Goal: Task Accomplishment & Management: Use online tool/utility

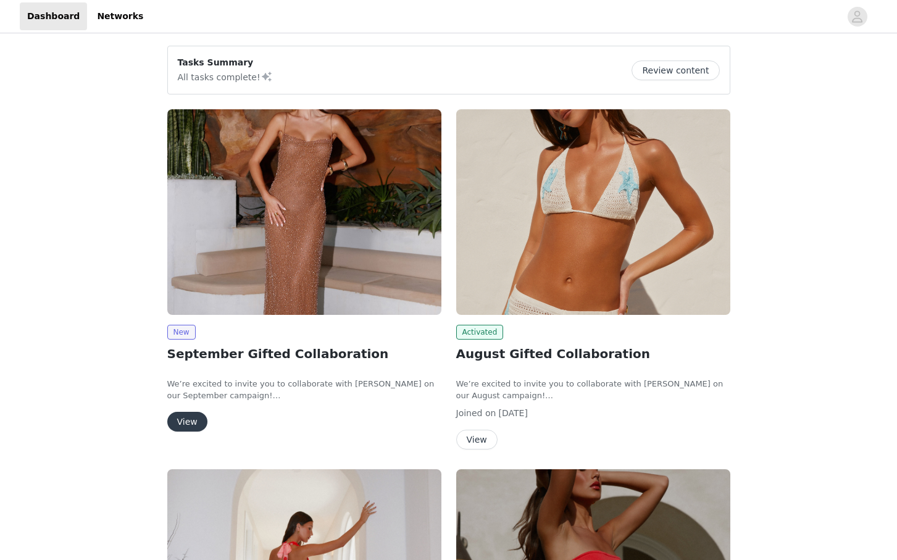
click at [193, 422] on button "View" at bounding box center [187, 422] width 40 height 20
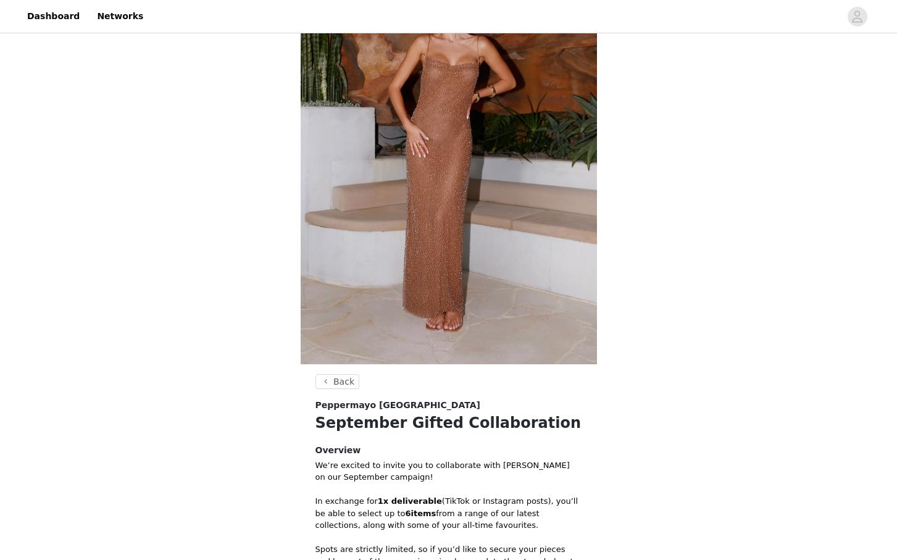
scroll to position [376, 0]
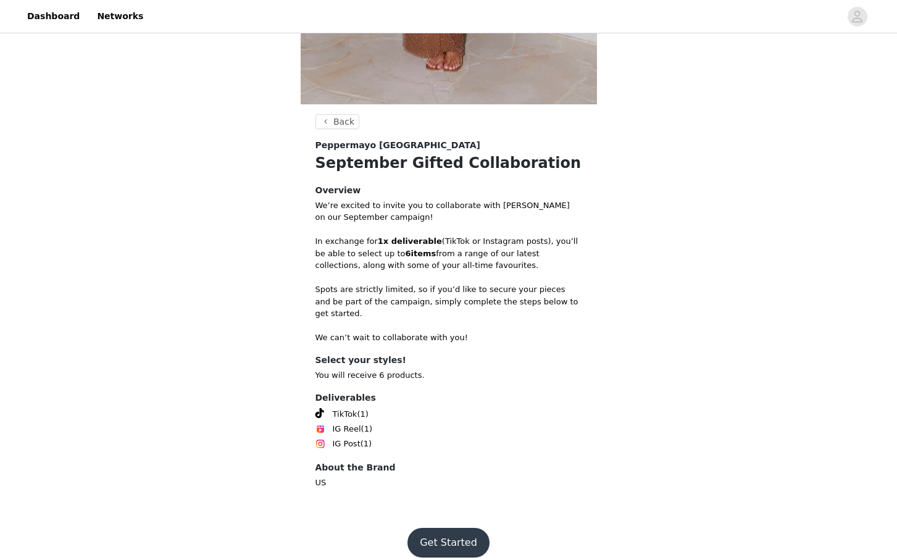
click at [444, 528] on button "Get Started" at bounding box center [448, 543] width 82 height 30
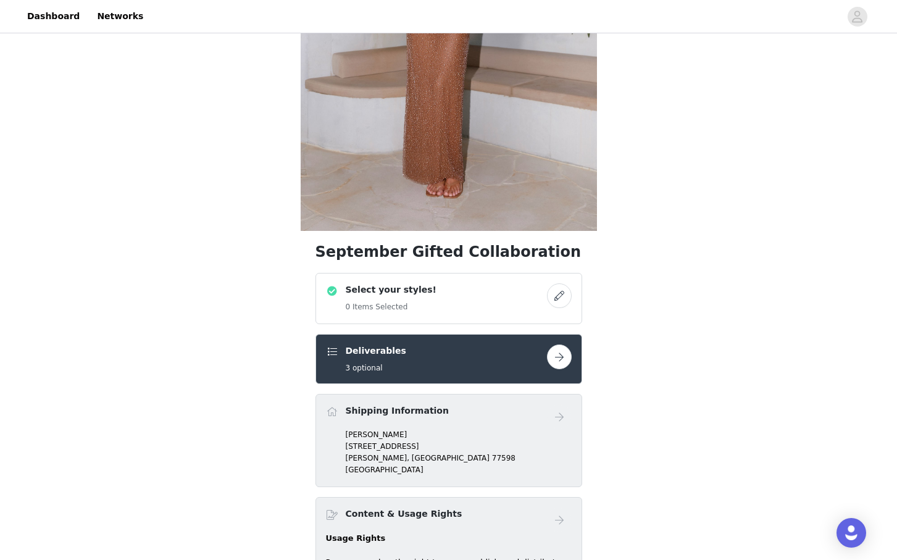
scroll to position [258, 0]
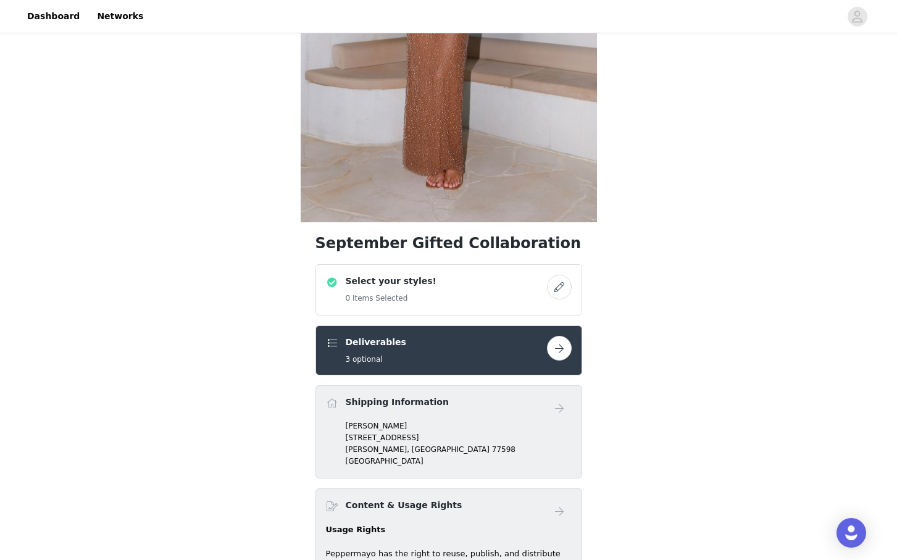
click at [550, 278] on button "button" at bounding box center [559, 287] width 25 height 25
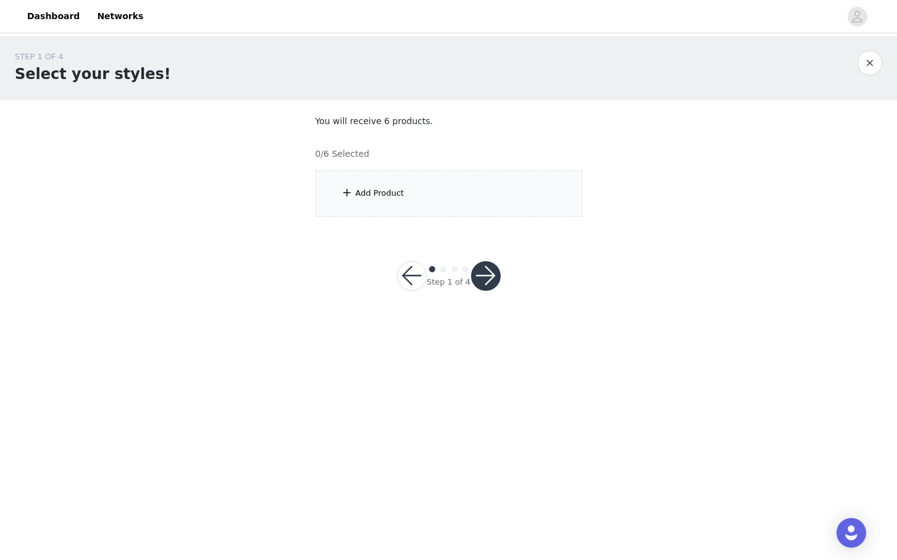
click at [389, 193] on div "Add Product" at bounding box center [379, 193] width 49 height 12
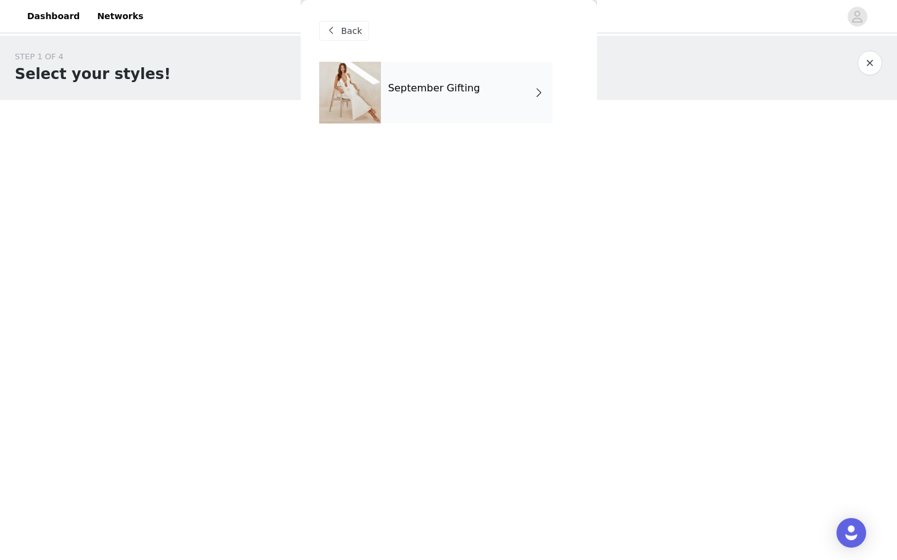
click at [444, 91] on h4 "September Gifting" at bounding box center [434, 88] width 92 height 11
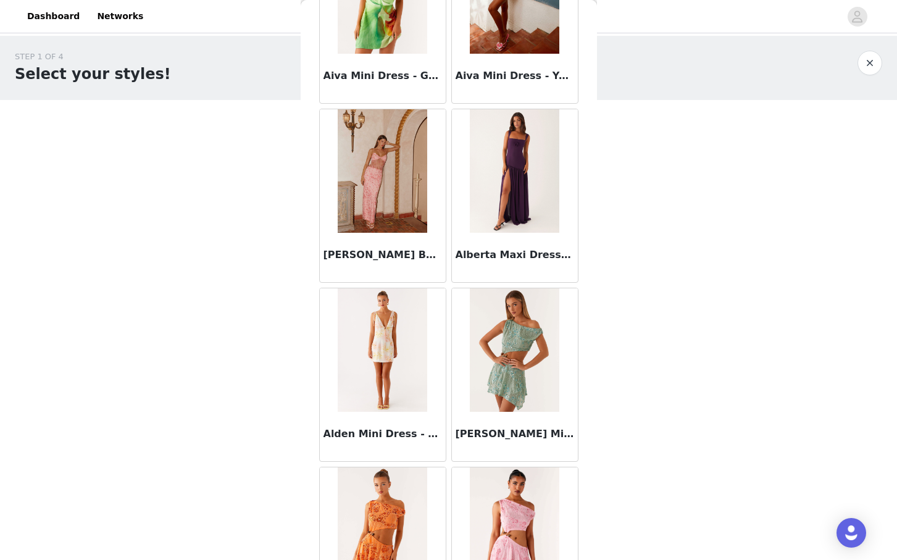
scroll to position [1329, 0]
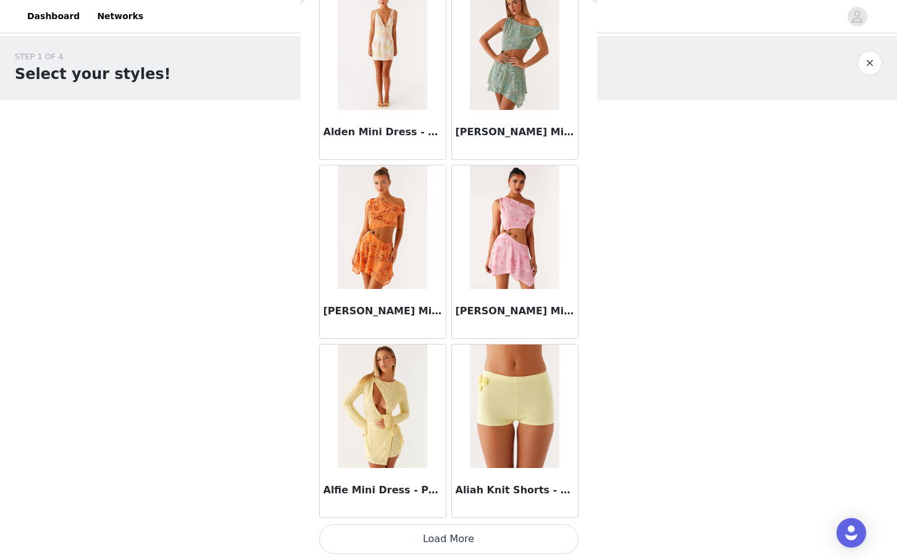
click at [447, 545] on button "Load More" at bounding box center [448, 539] width 259 height 30
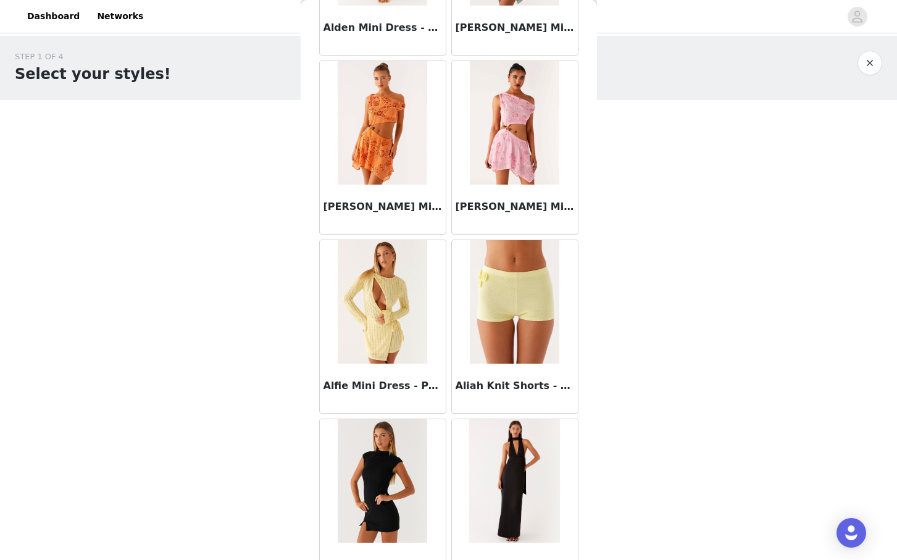
scroll to position [3118, 0]
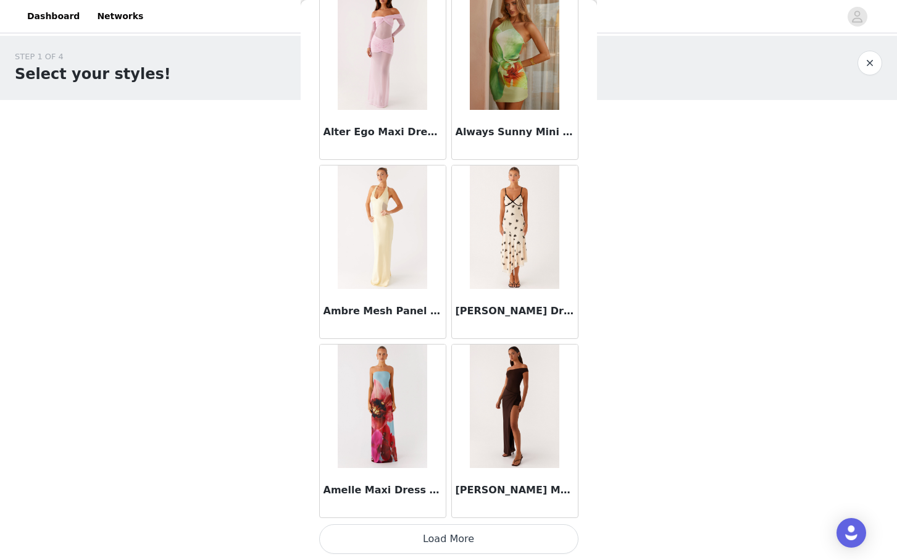
click at [426, 548] on button "Load More" at bounding box center [448, 539] width 259 height 30
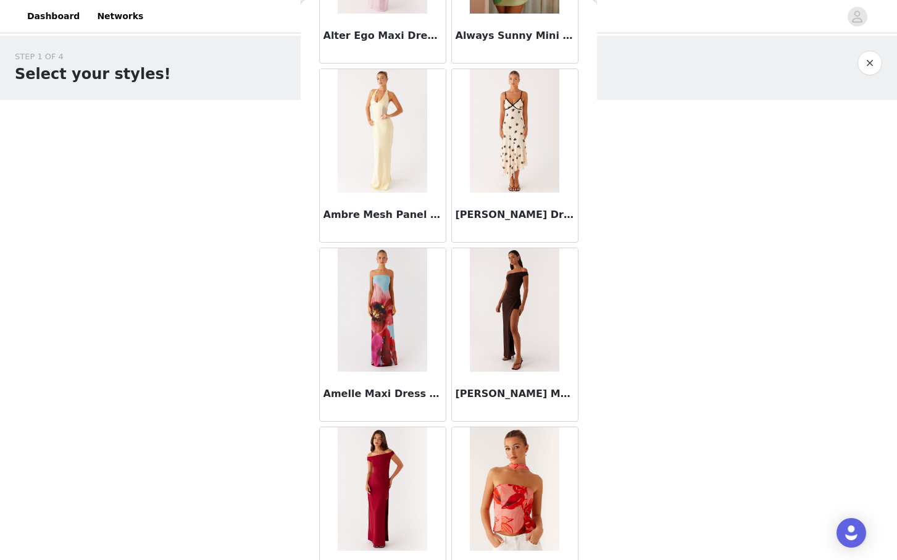
scroll to position [4908, 0]
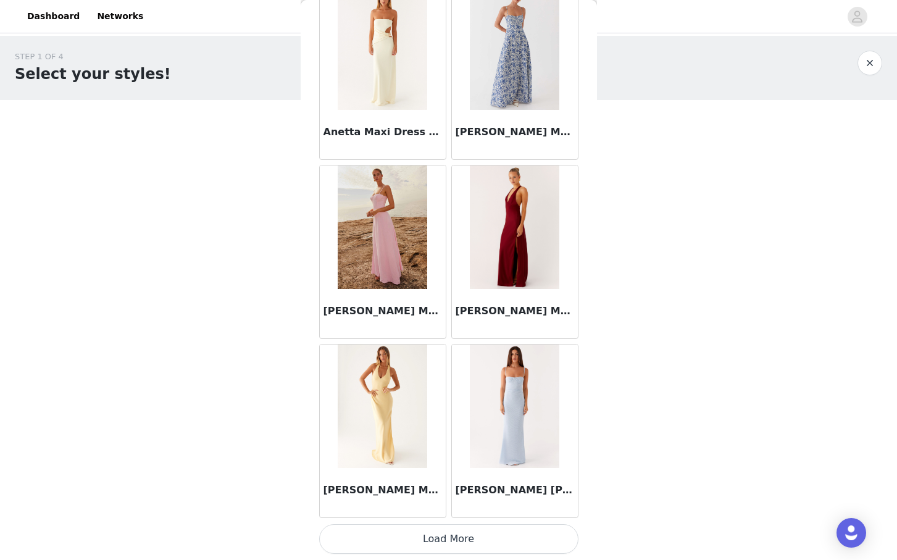
click at [427, 539] on button "Load More" at bounding box center [448, 539] width 259 height 30
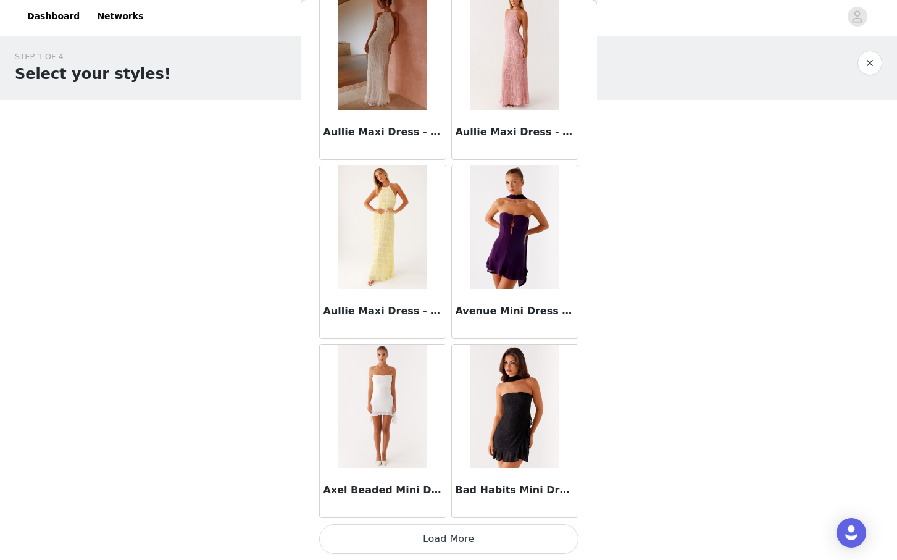
click at [457, 539] on button "Load More" at bounding box center [448, 539] width 259 height 30
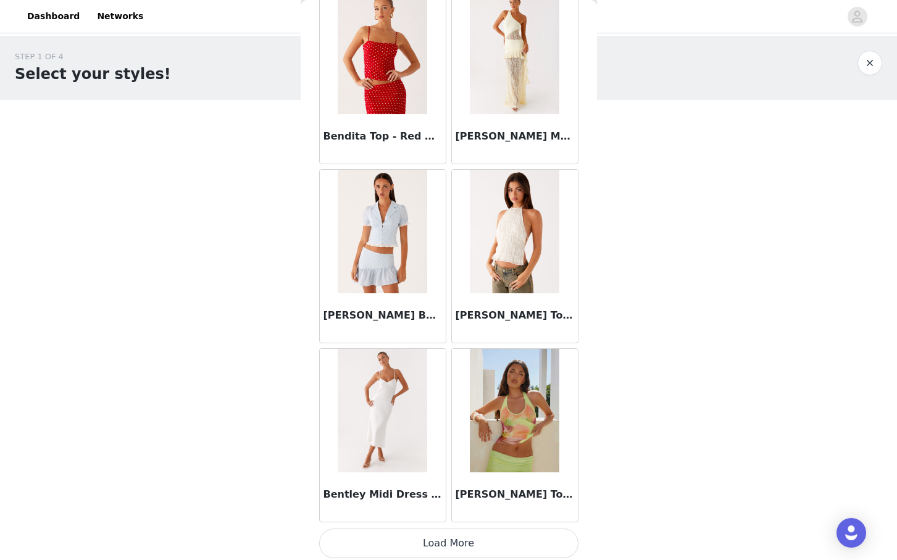
scroll to position [8488, 0]
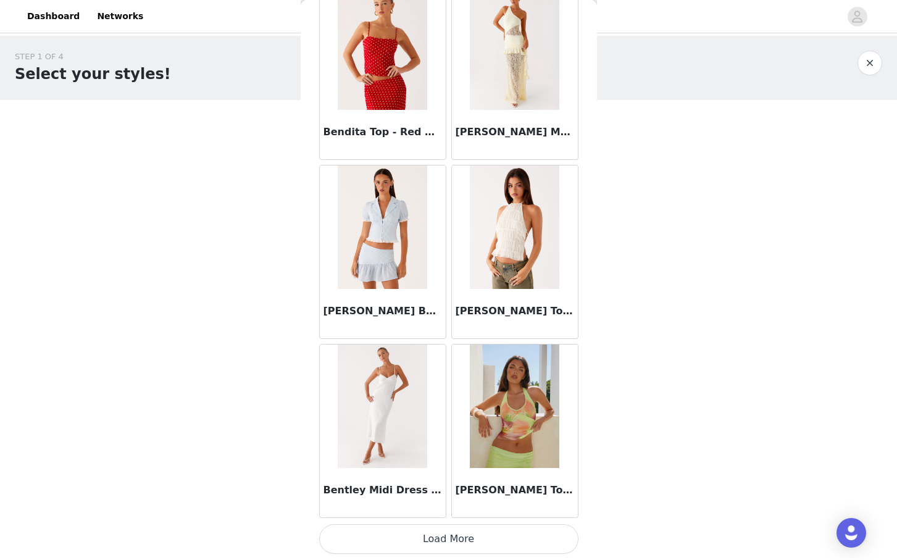
click at [439, 542] on button "Load More" at bounding box center [448, 539] width 259 height 30
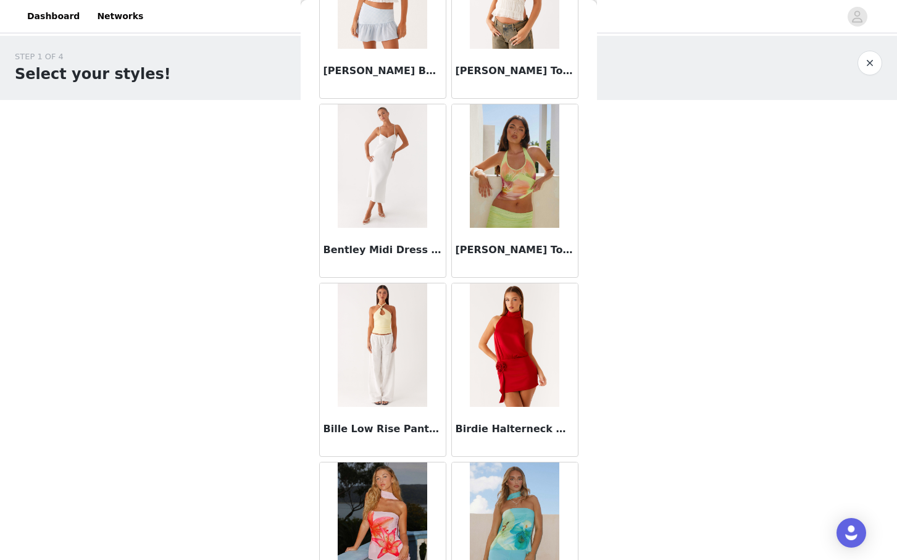
scroll to position [10277, 0]
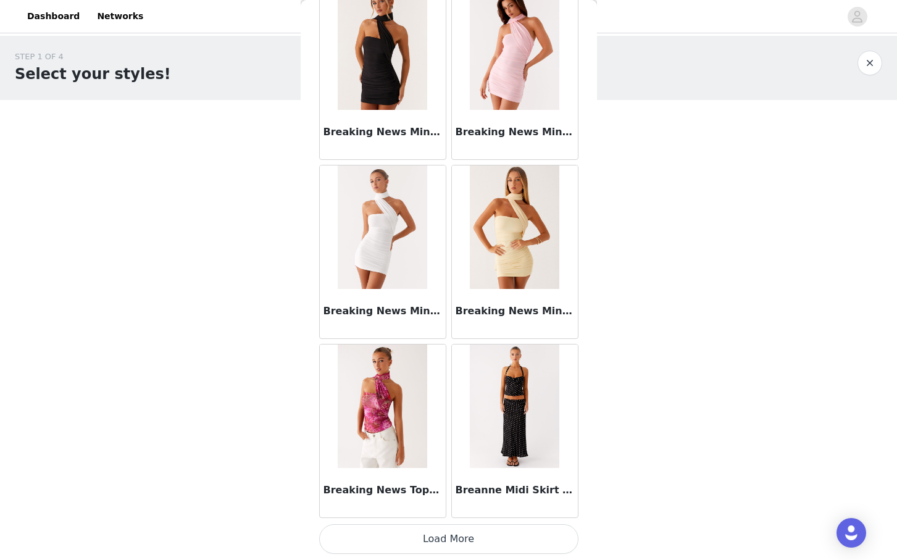
click at [426, 544] on button "Load More" at bounding box center [448, 539] width 259 height 30
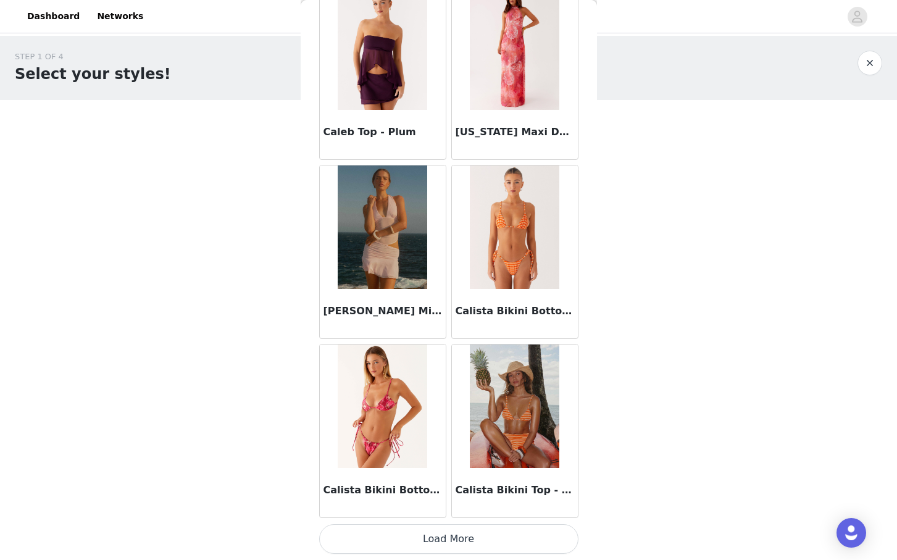
click at [436, 542] on button "Load More" at bounding box center [448, 539] width 259 height 30
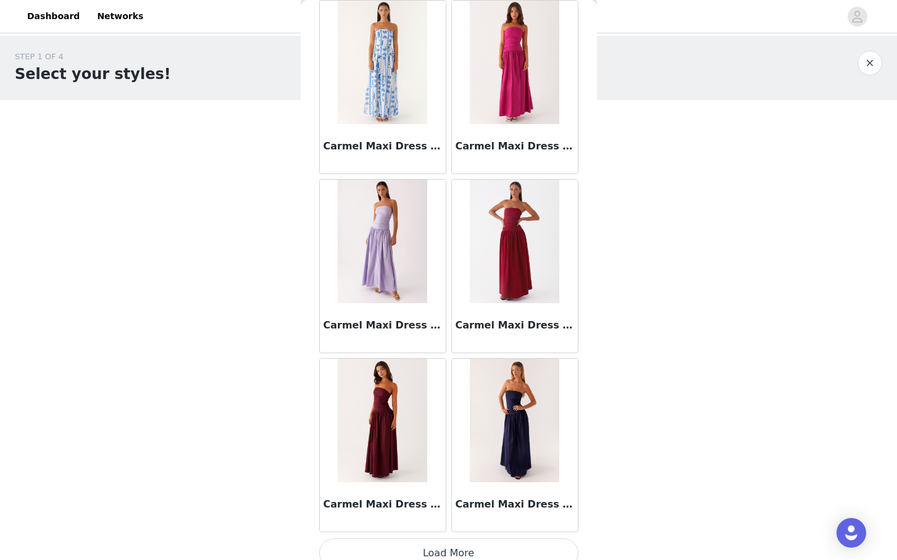
scroll to position [13857, 0]
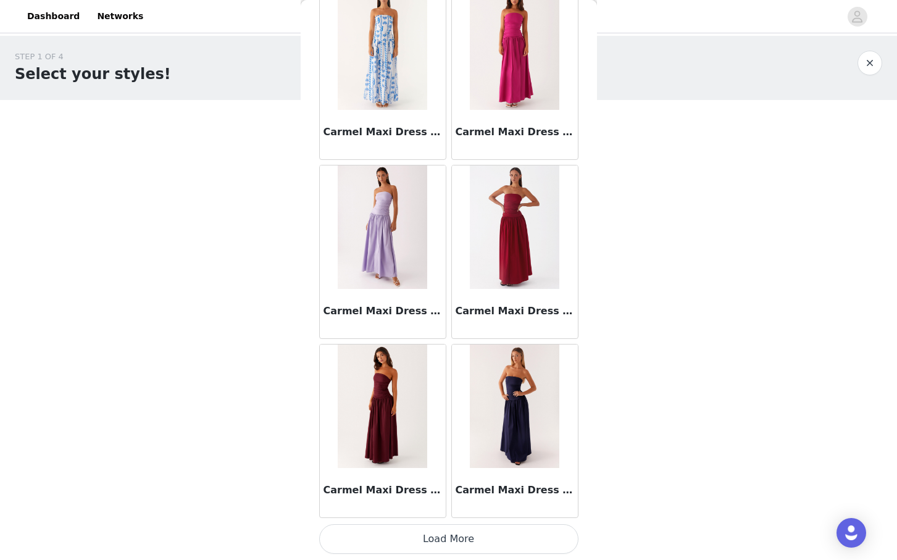
click at [471, 532] on button "Load More" at bounding box center [448, 539] width 259 height 30
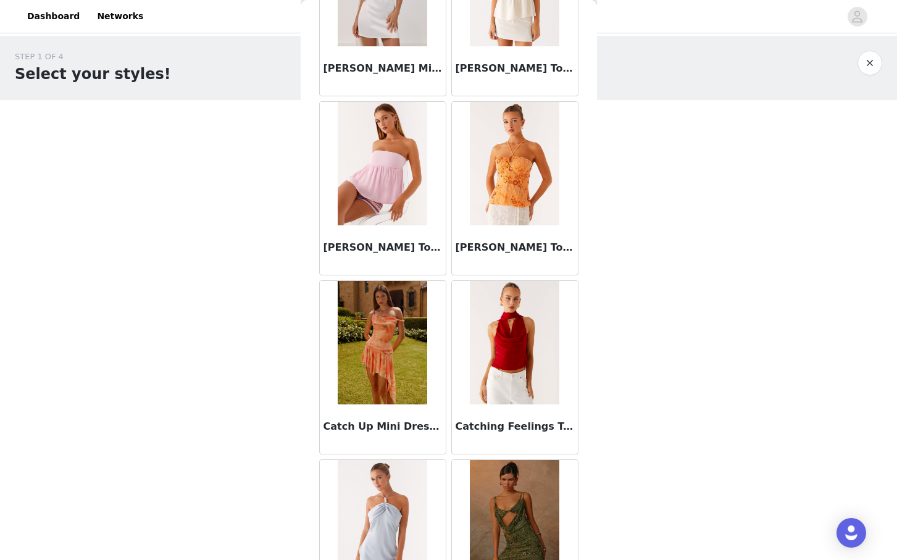
scroll to position [15646, 0]
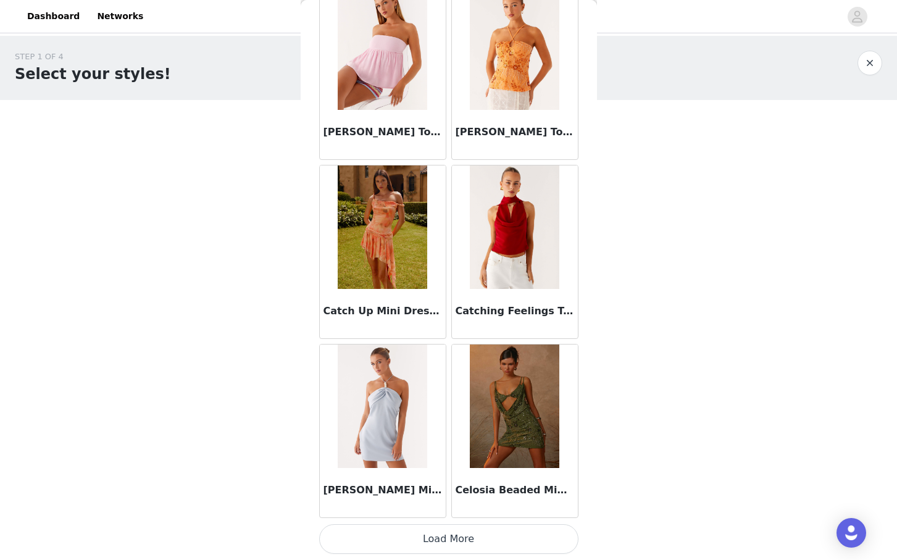
click at [472, 542] on button "Load More" at bounding box center [448, 539] width 259 height 30
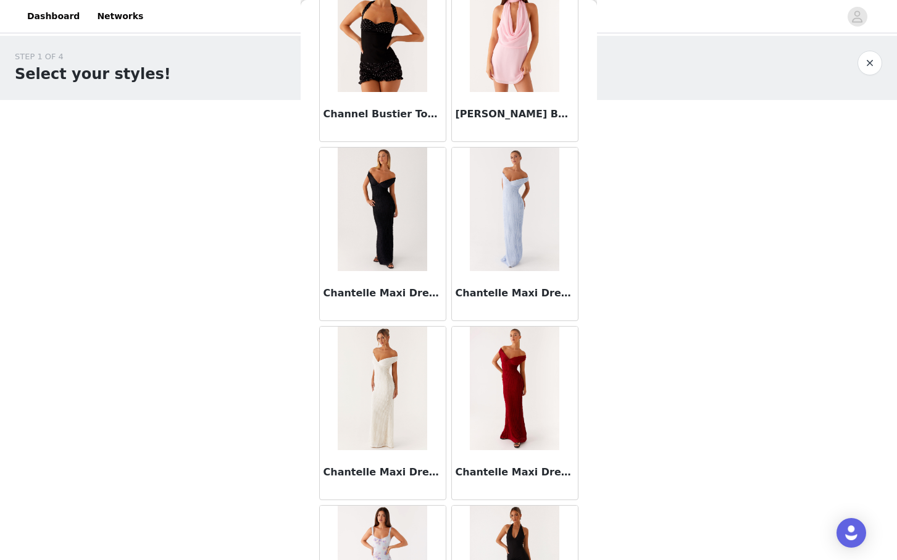
scroll to position [17436, 0]
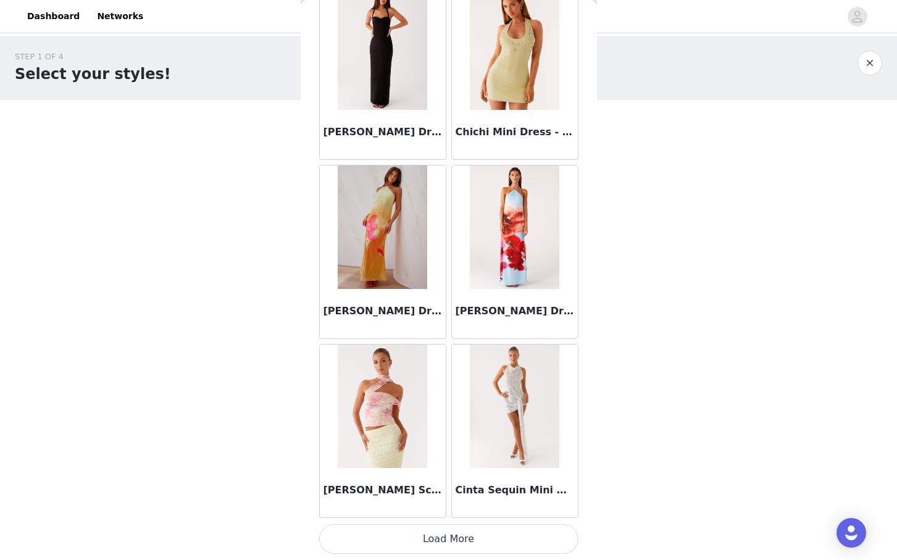
click at [420, 534] on button "Load More" at bounding box center [448, 539] width 259 height 30
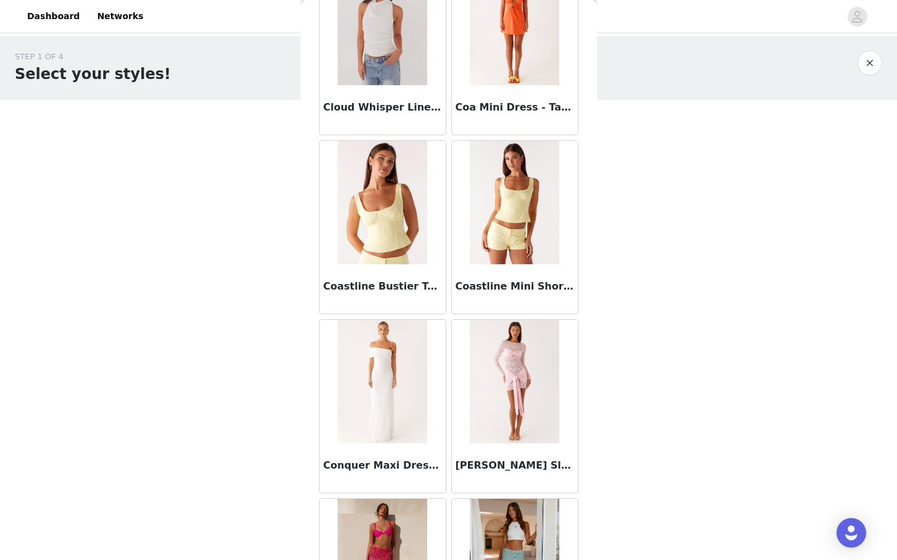
scroll to position [19226, 0]
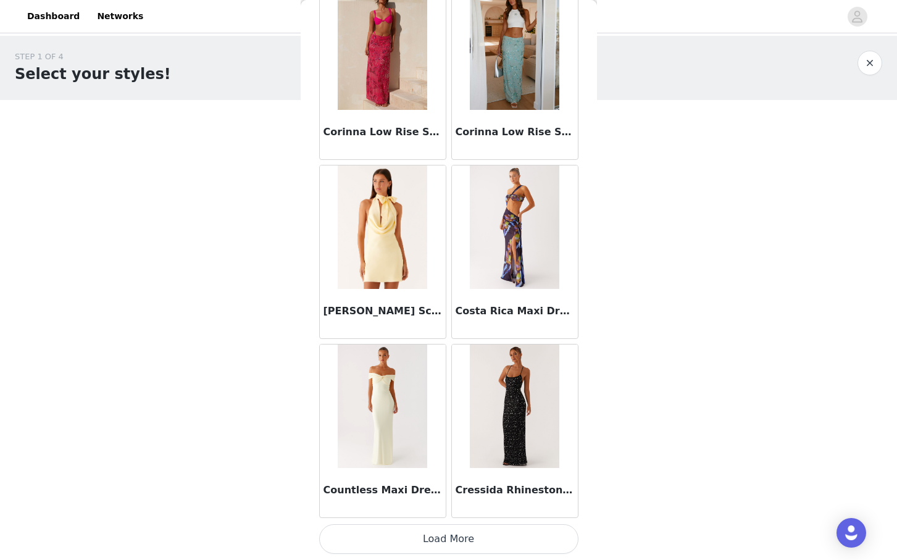
click at [468, 534] on button "Load More" at bounding box center [448, 539] width 259 height 30
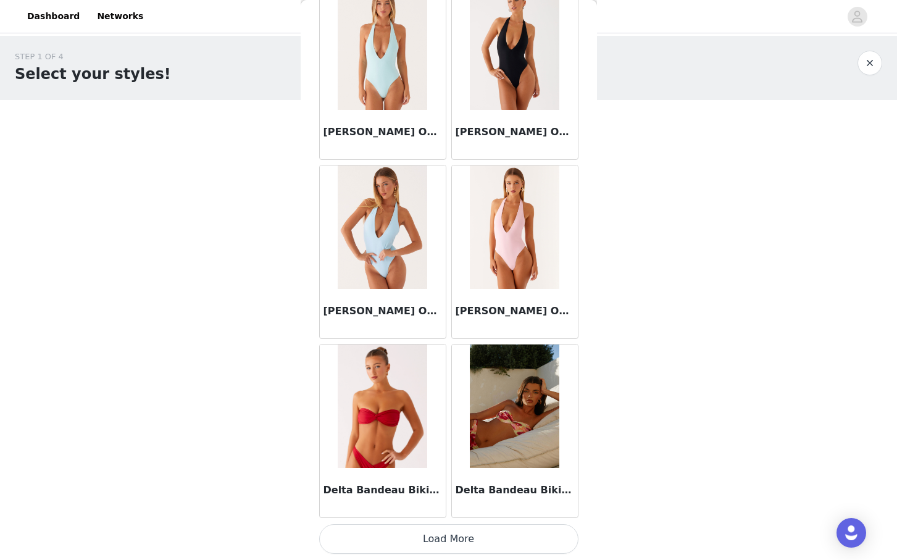
click at [454, 531] on button "Load More" at bounding box center [448, 539] width 259 height 30
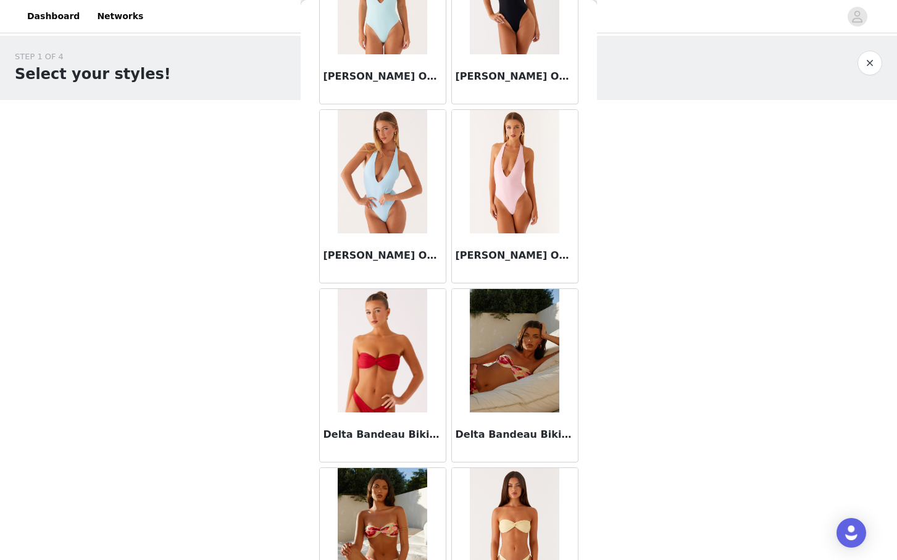
scroll to position [22805, 0]
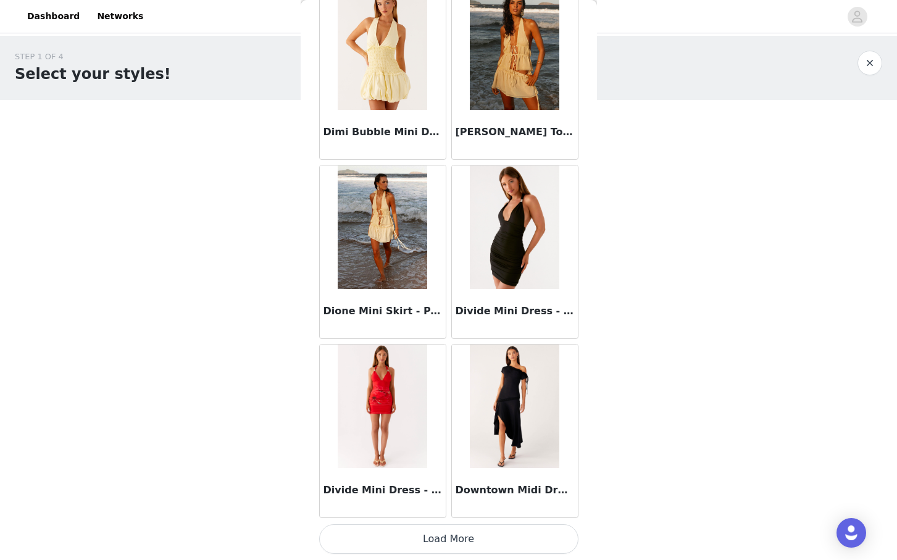
click at [444, 531] on button "Load More" at bounding box center [448, 539] width 259 height 30
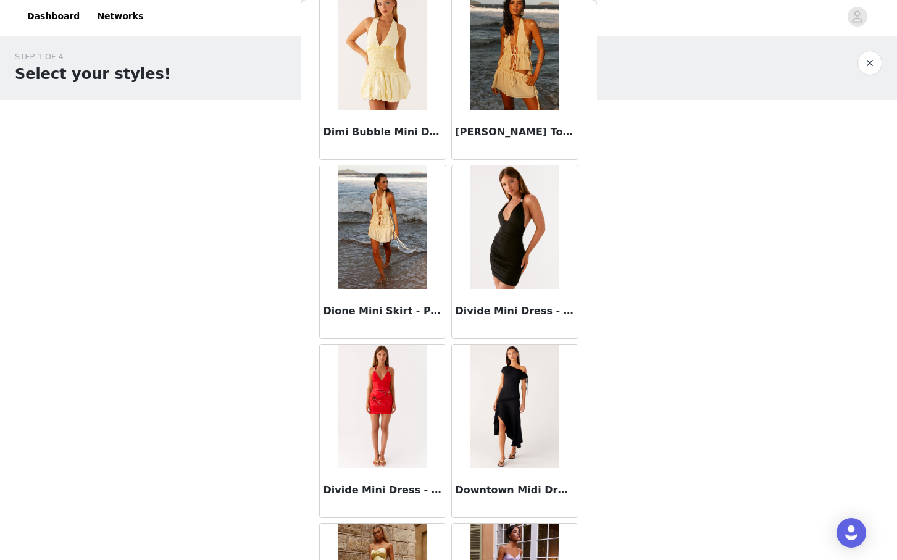
scroll to position [24595, 0]
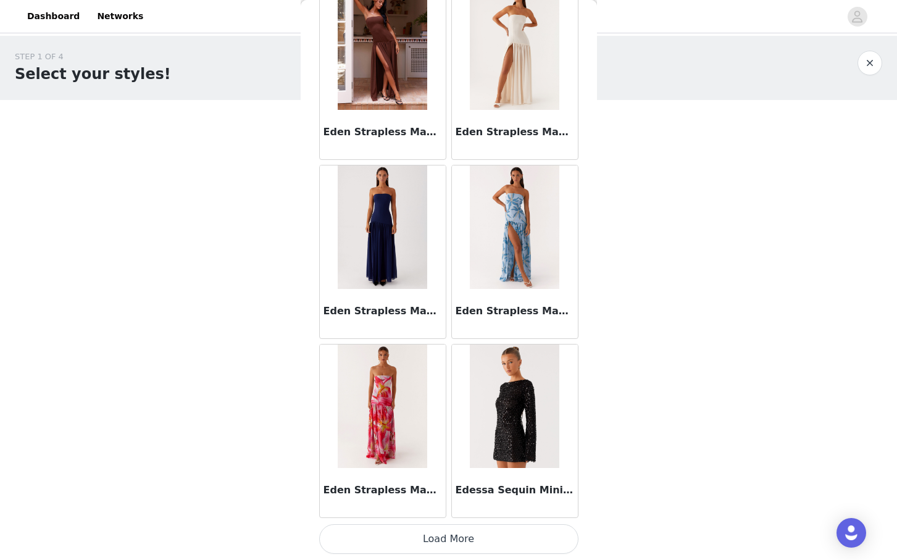
click at [448, 546] on button "Load More" at bounding box center [448, 539] width 259 height 30
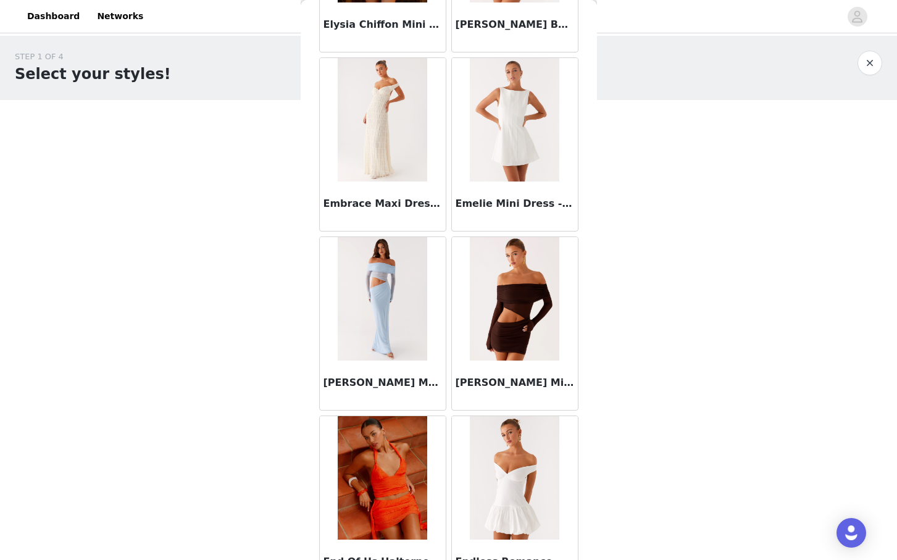
scroll to position [26385, 0]
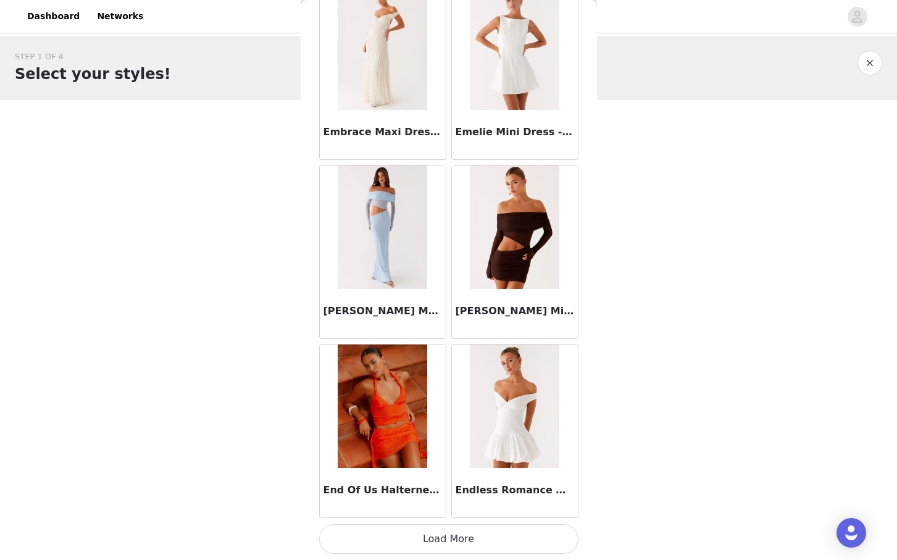
click at [450, 546] on button "Load More" at bounding box center [448, 539] width 259 height 30
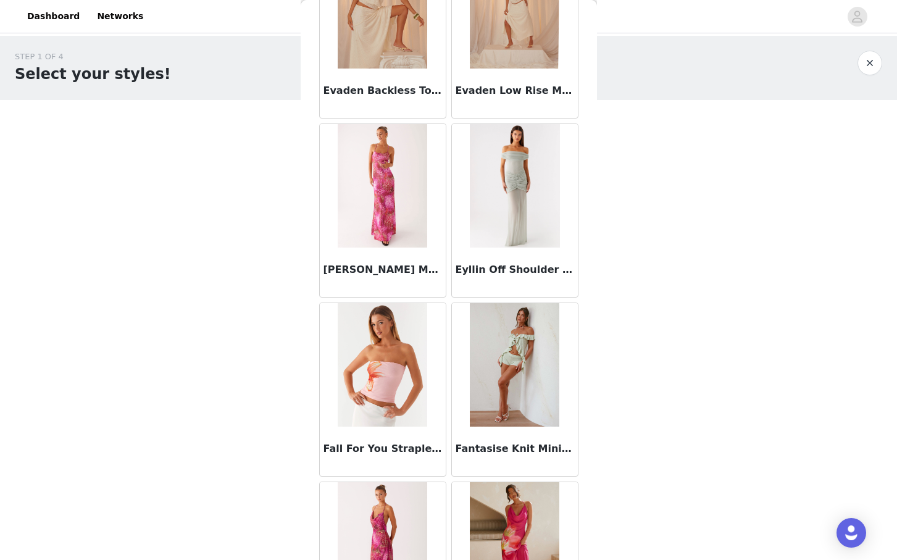
scroll to position [28174, 0]
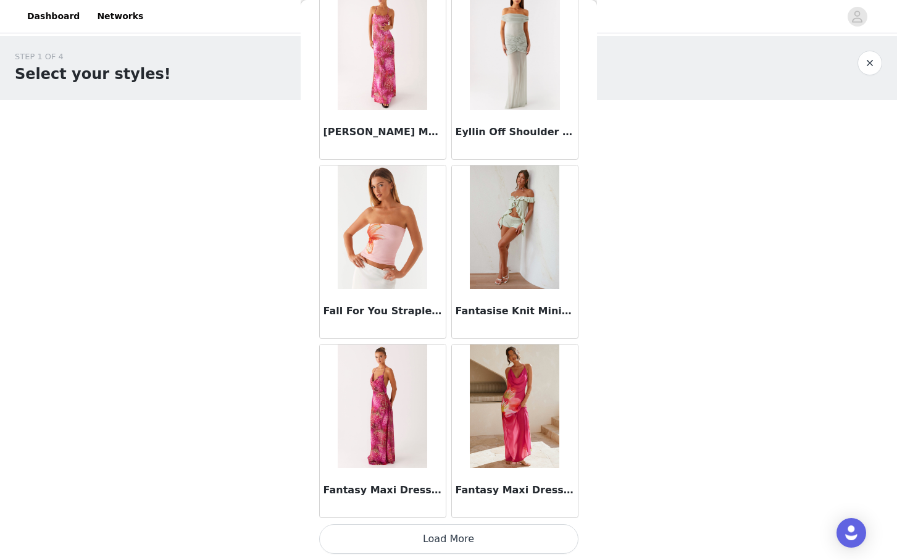
click at [436, 531] on button "Load More" at bounding box center [448, 539] width 259 height 30
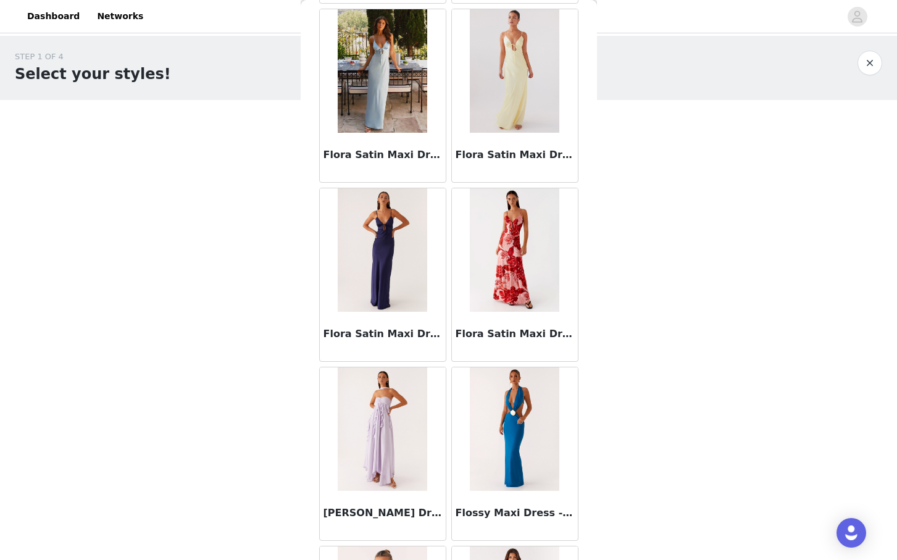
scroll to position [29964, 0]
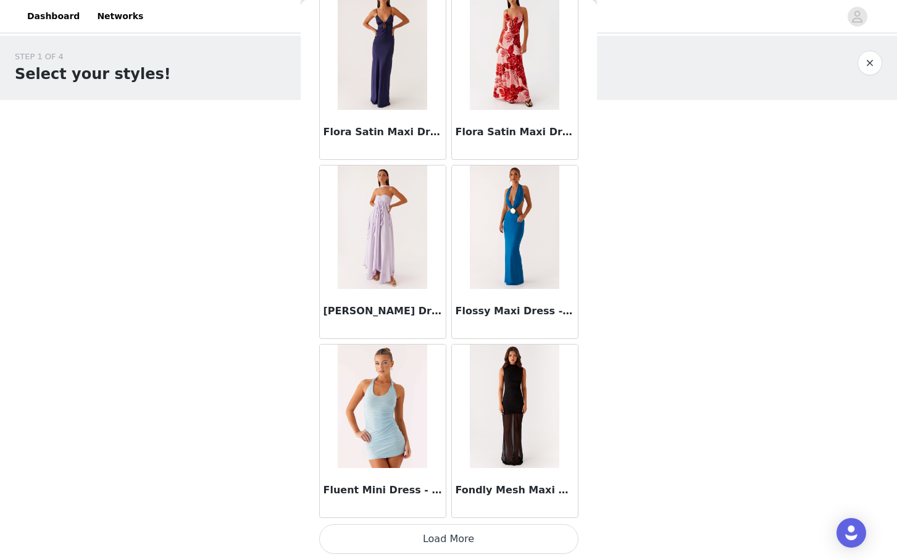
click at [441, 536] on button "Load More" at bounding box center [448, 539] width 259 height 30
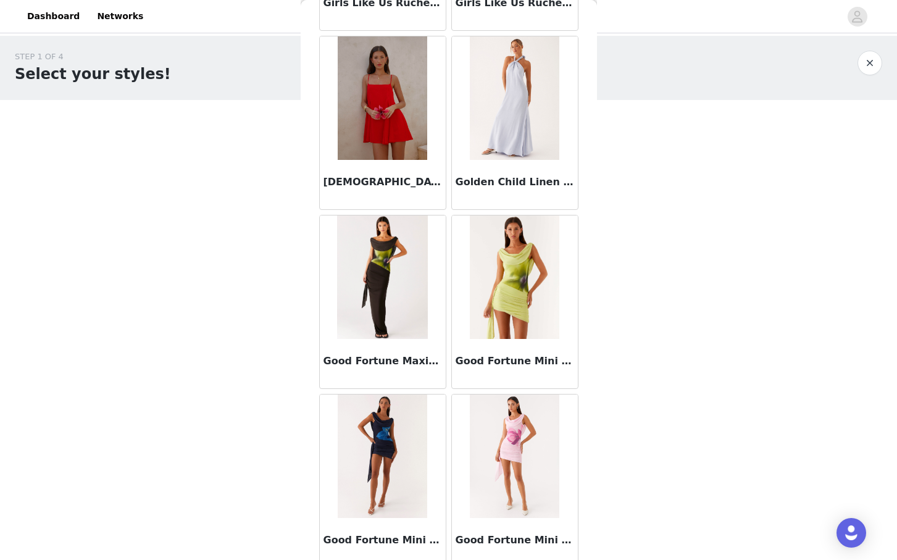
scroll to position [31754, 0]
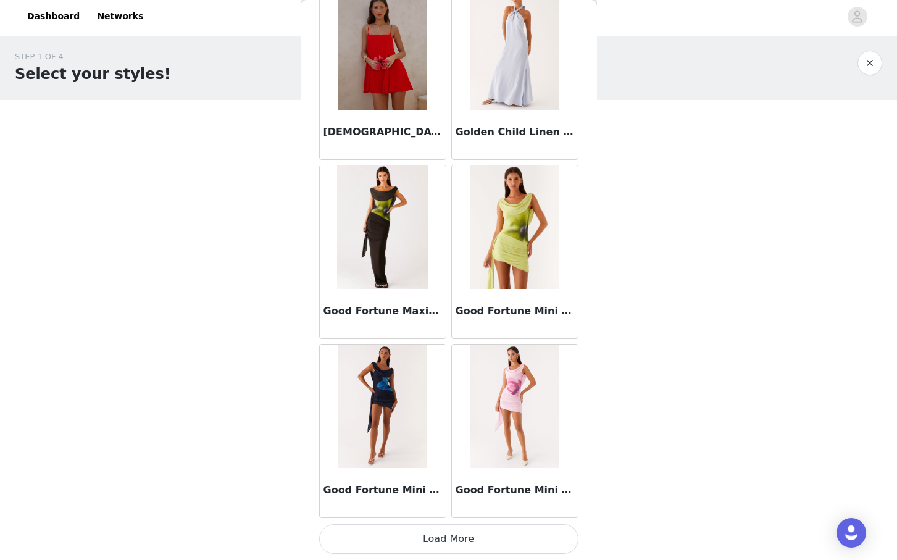
click at [437, 543] on button "Load More" at bounding box center [448, 539] width 259 height 30
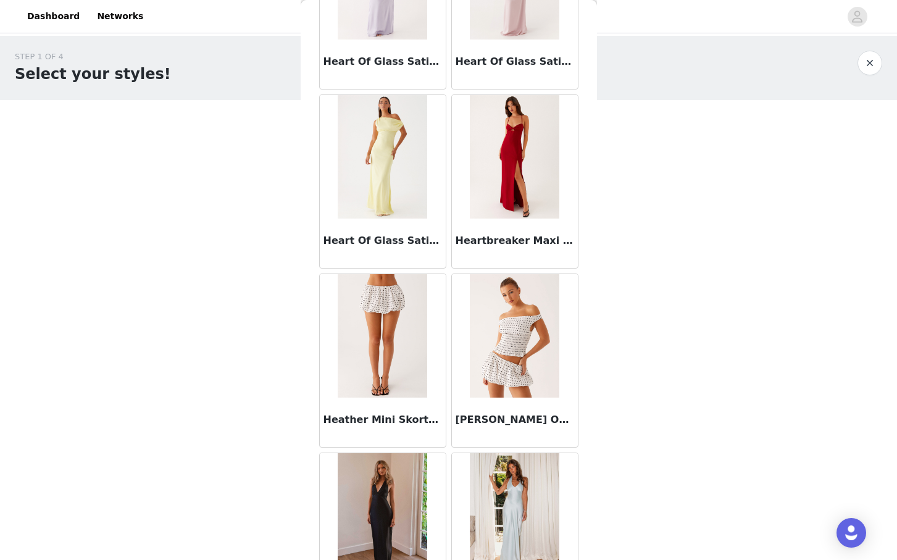
scroll to position [33544, 0]
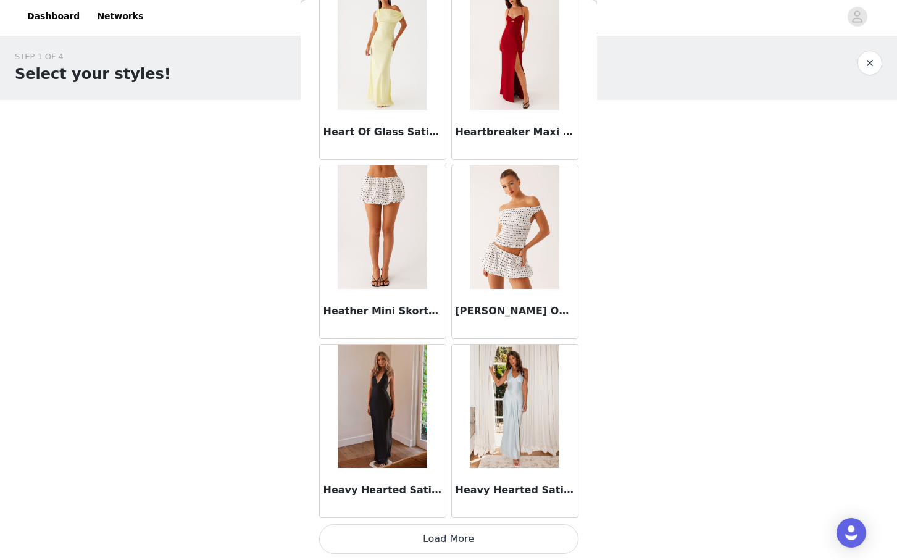
click at [433, 539] on button "Load More" at bounding box center [448, 539] width 259 height 30
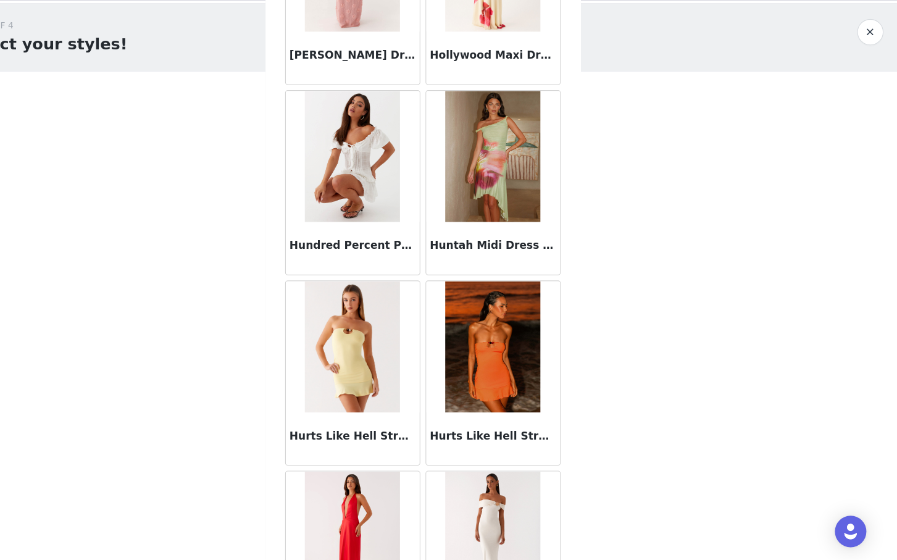
scroll to position [35333, 0]
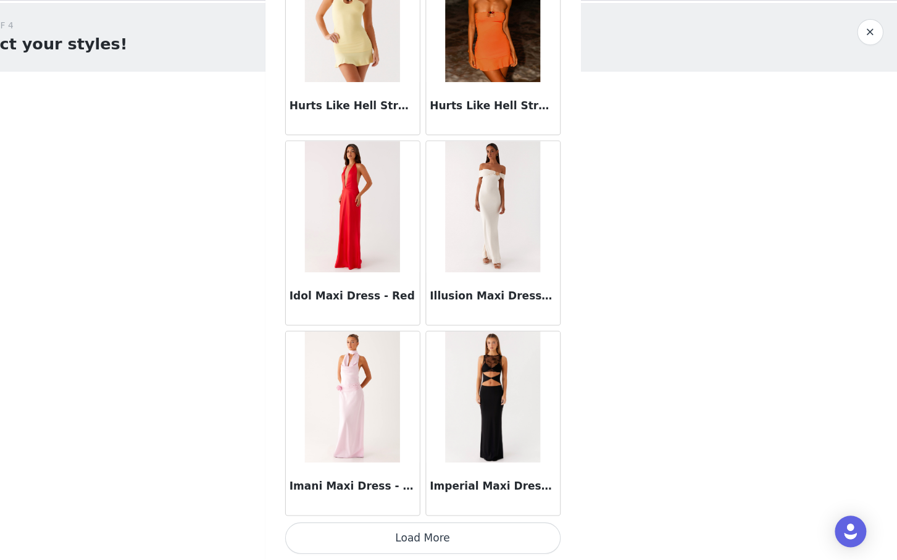
click at [445, 539] on button "Load More" at bounding box center [448, 539] width 259 height 30
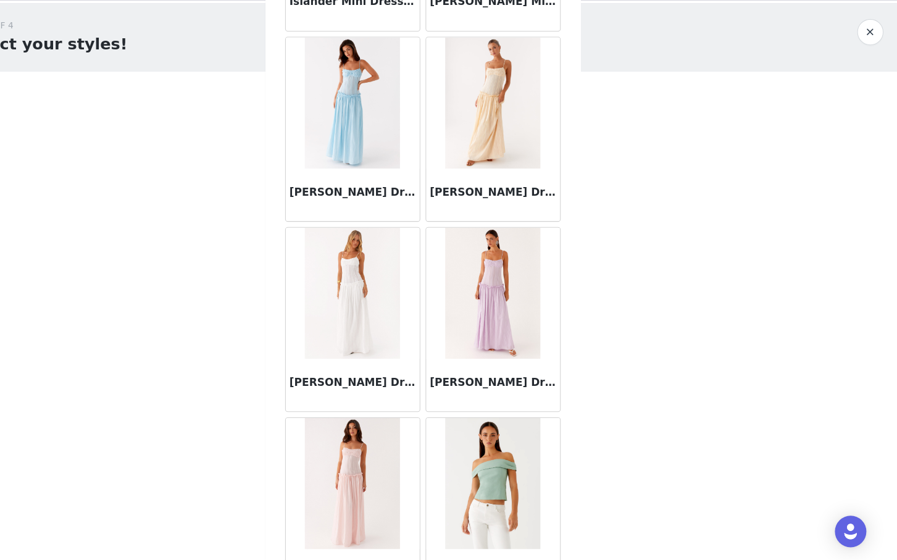
scroll to position [37123, 0]
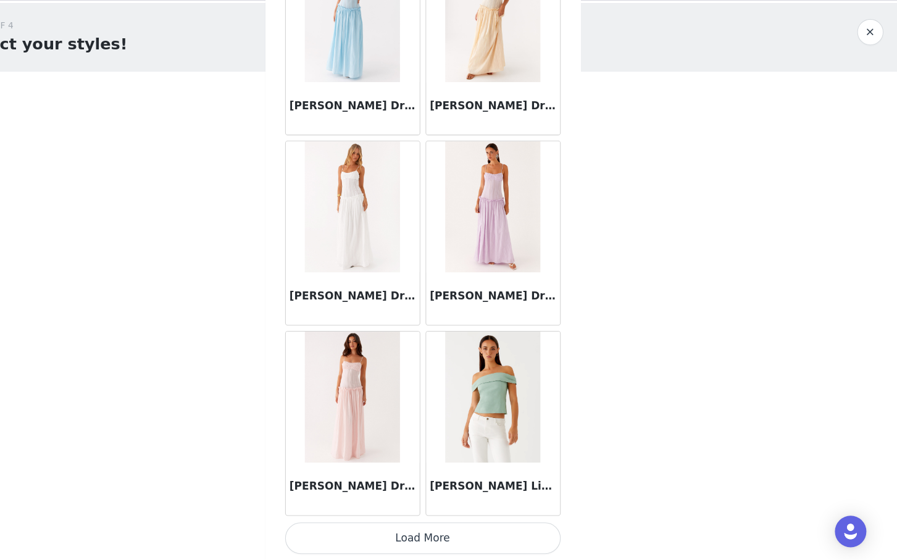
click at [440, 543] on button "Load More" at bounding box center [448, 539] width 259 height 30
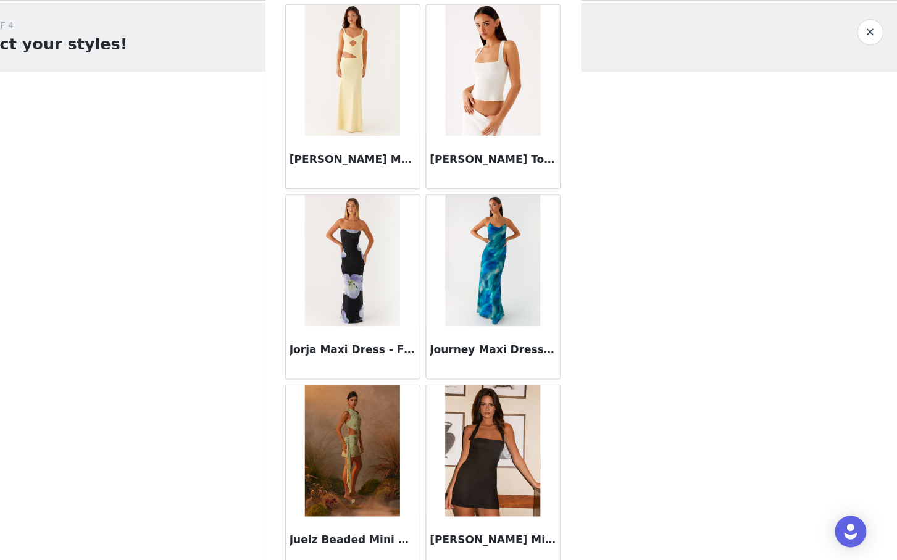
scroll to position [38913, 0]
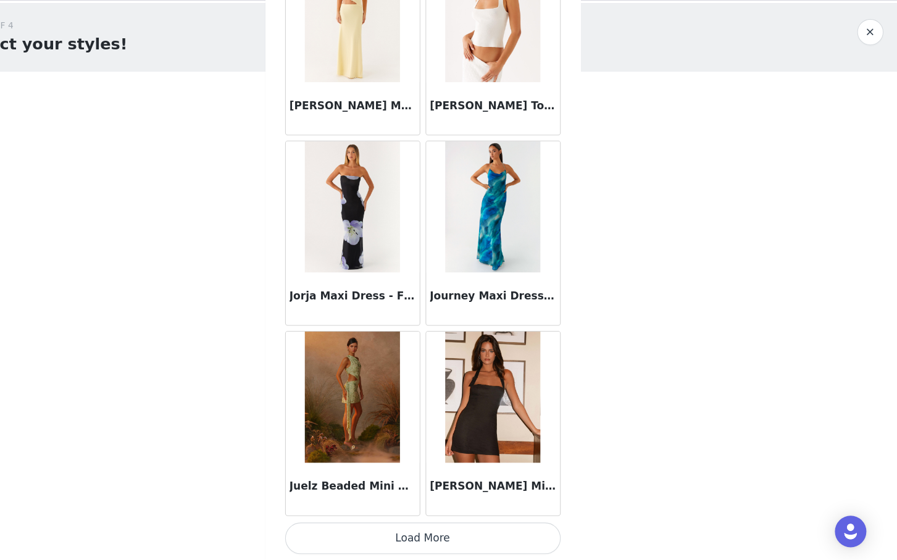
click at [419, 542] on button "Load More" at bounding box center [448, 539] width 259 height 30
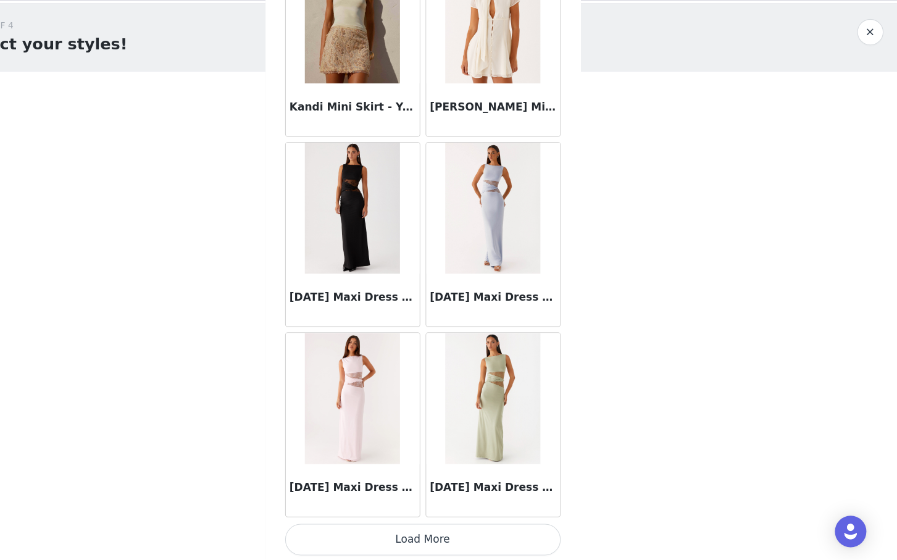
scroll to position [40703, 0]
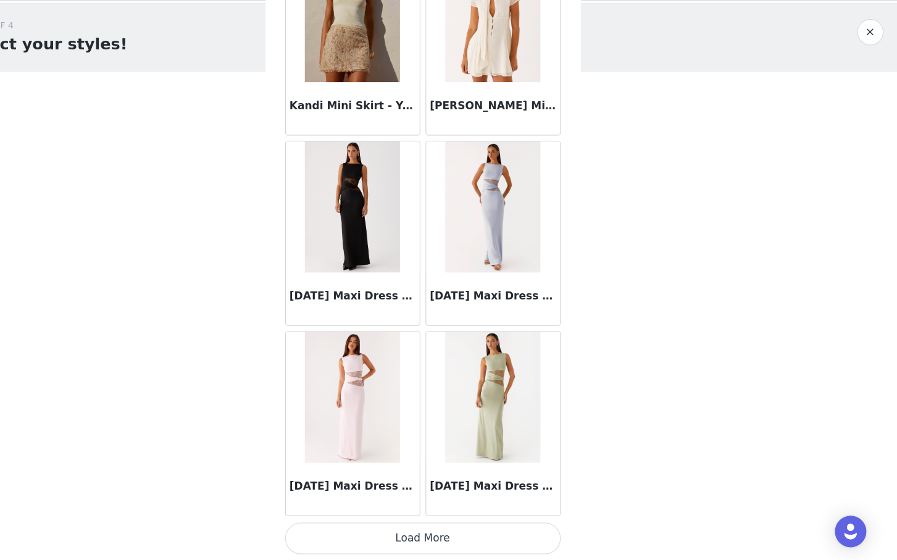
click at [442, 538] on button "Load More" at bounding box center [448, 539] width 259 height 30
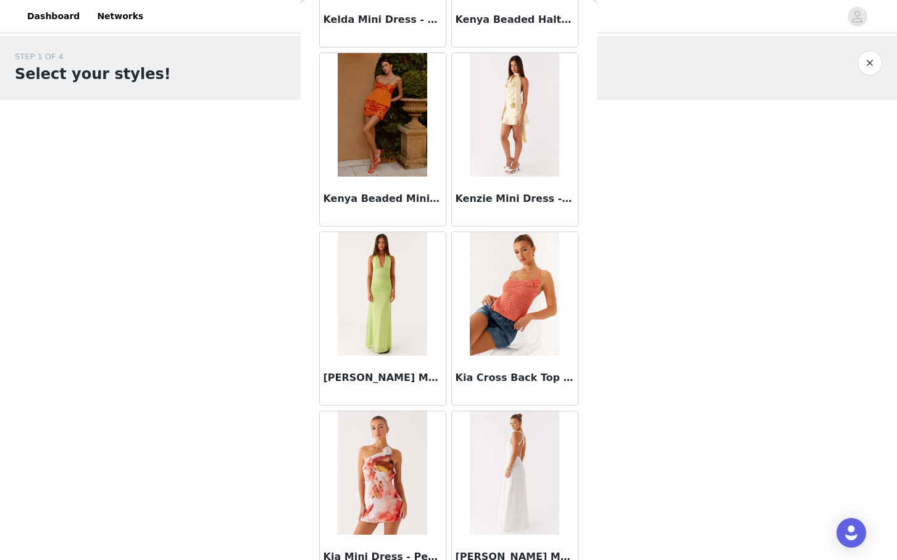
scroll to position [42492, 0]
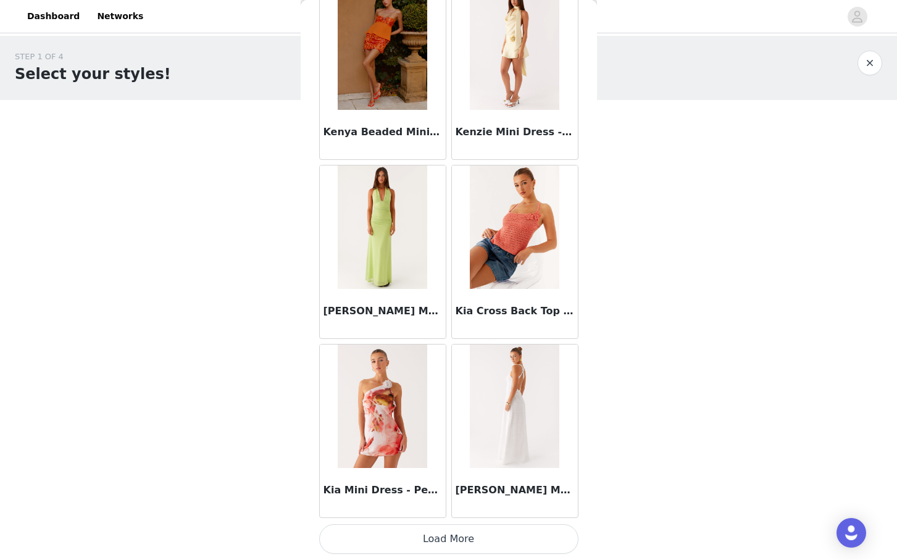
click at [438, 531] on button "Load More" at bounding box center [448, 539] width 259 height 30
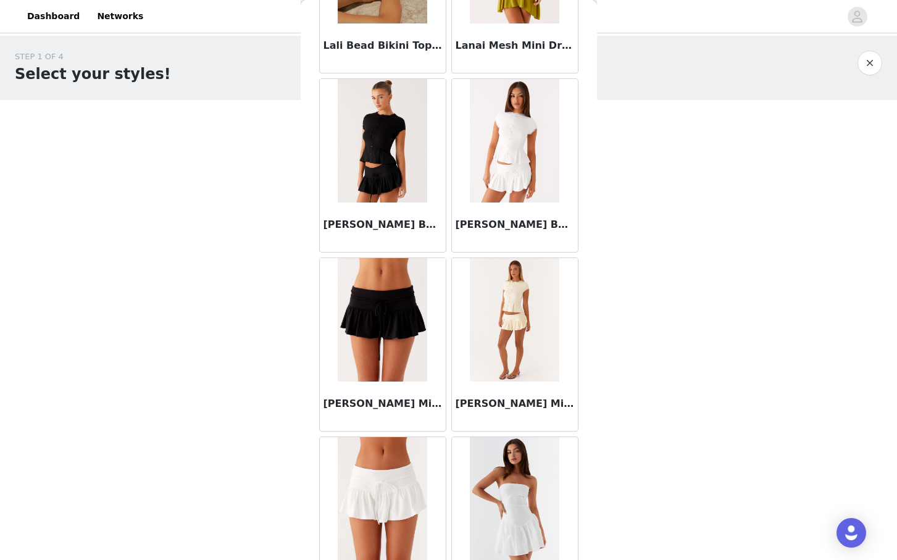
scroll to position [44282, 0]
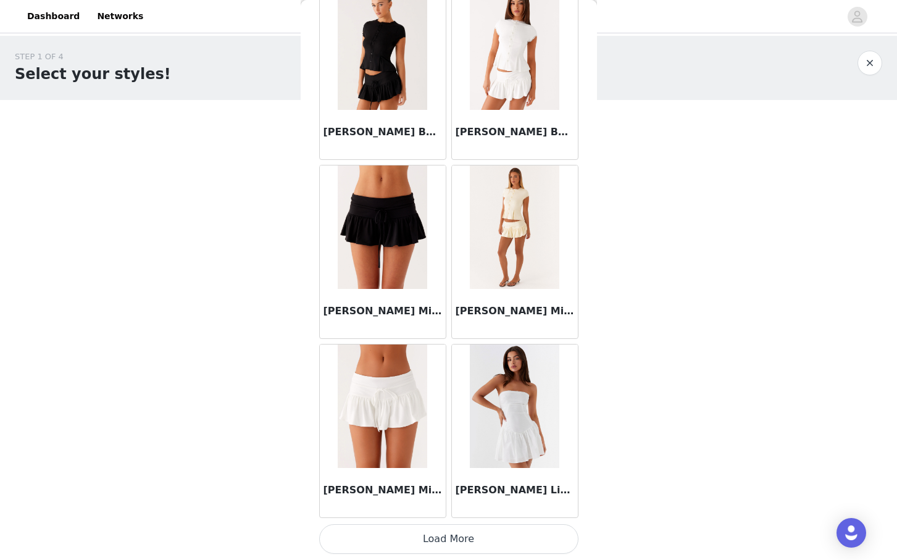
click at [446, 536] on button "Load More" at bounding box center [448, 539] width 259 height 30
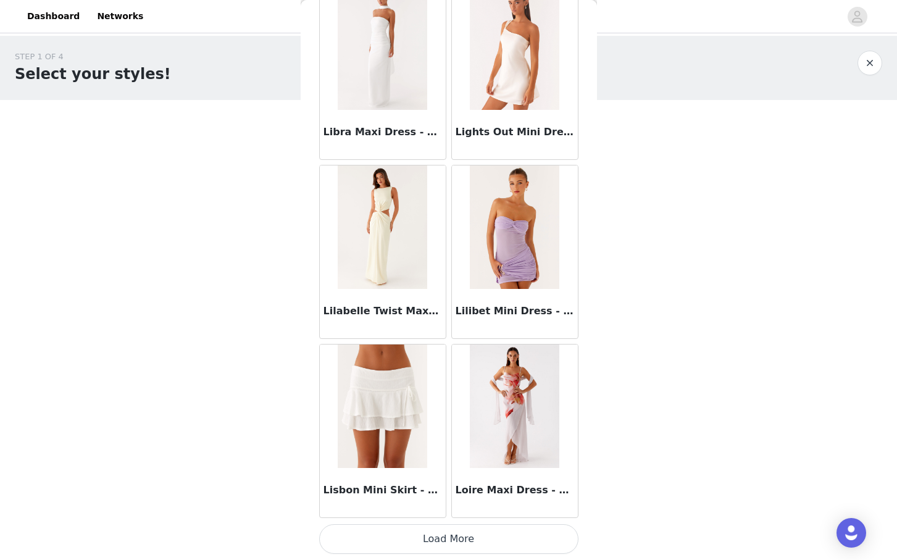
scroll to position [46071, 0]
click at [449, 541] on button "Load More" at bounding box center [448, 540] width 259 height 30
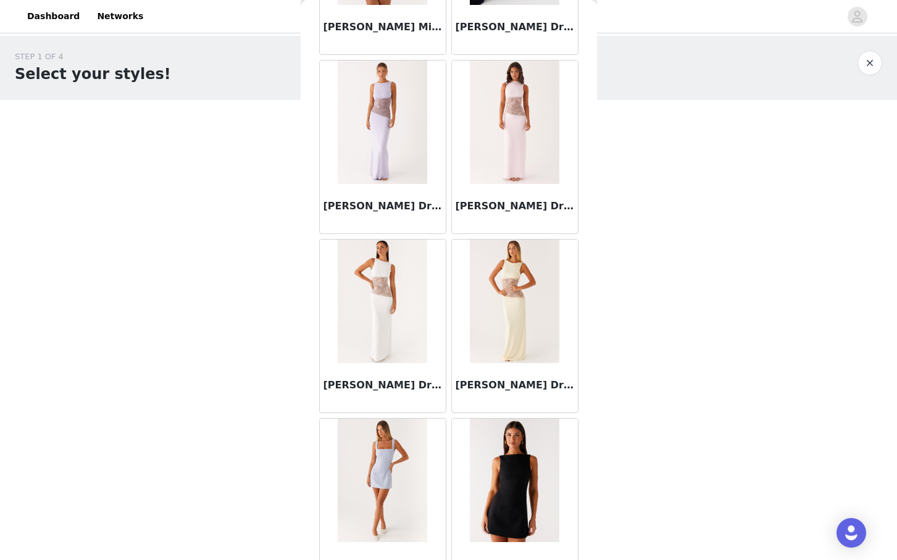
scroll to position [47861, 0]
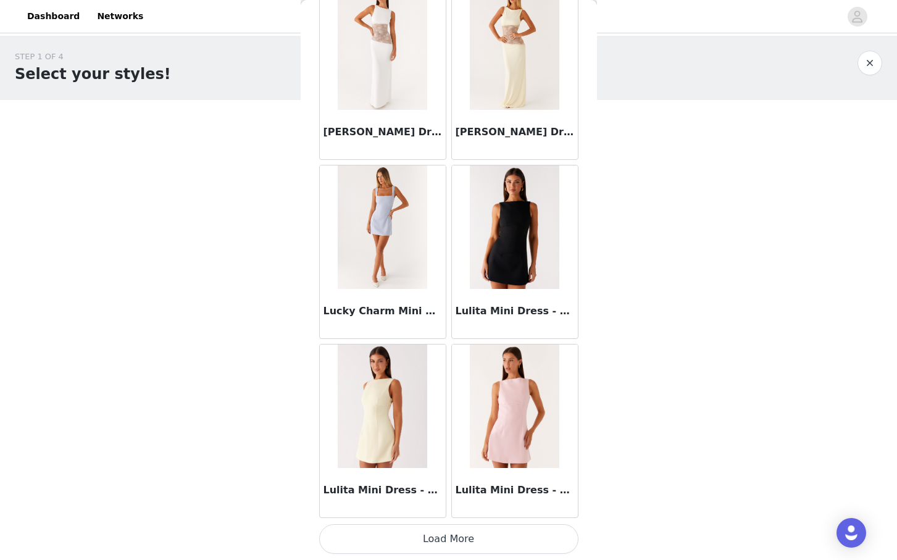
click at [424, 544] on button "Load More" at bounding box center [448, 539] width 259 height 30
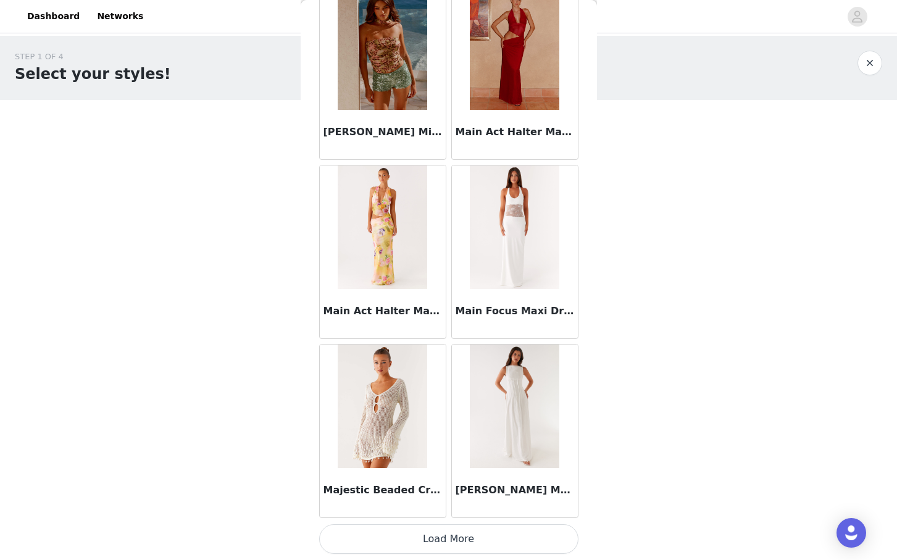
scroll to position [49651, 0]
click at [425, 539] on button "Load More" at bounding box center [448, 540] width 259 height 30
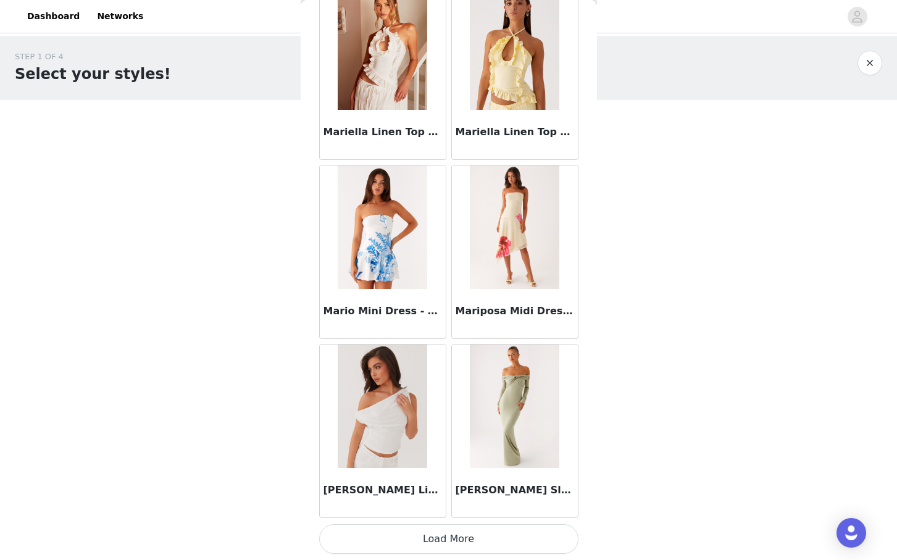
scroll to position [51440, 0]
click at [442, 542] on button "Load More" at bounding box center [448, 540] width 259 height 30
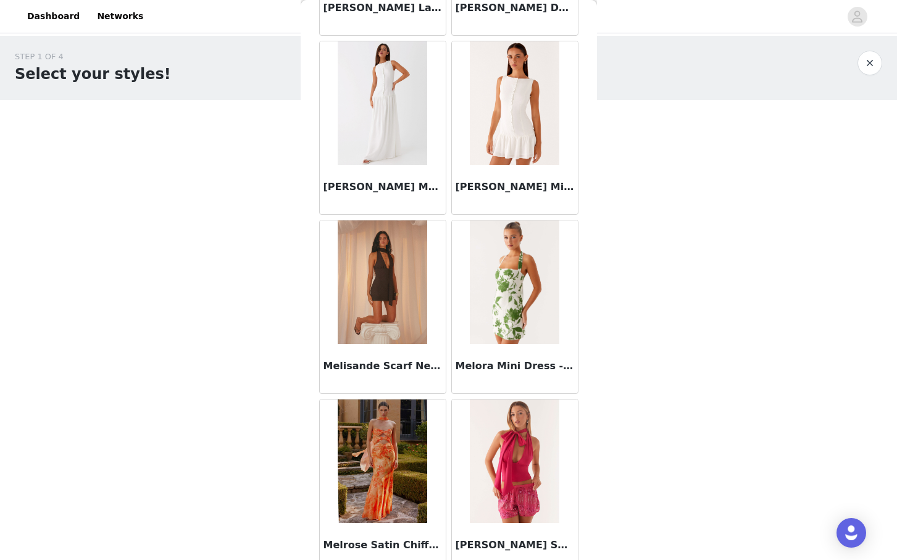
scroll to position [53231, 0]
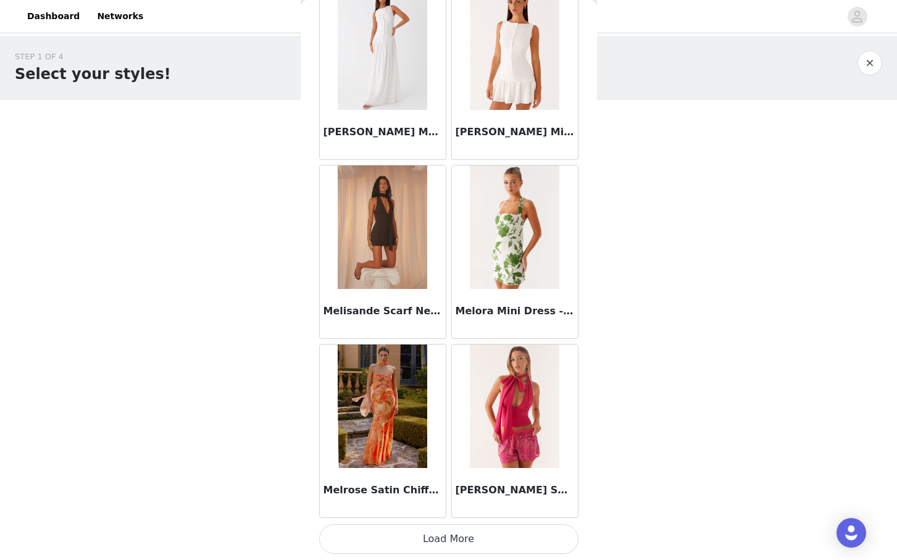
click at [448, 543] on button "Load More" at bounding box center [448, 539] width 259 height 30
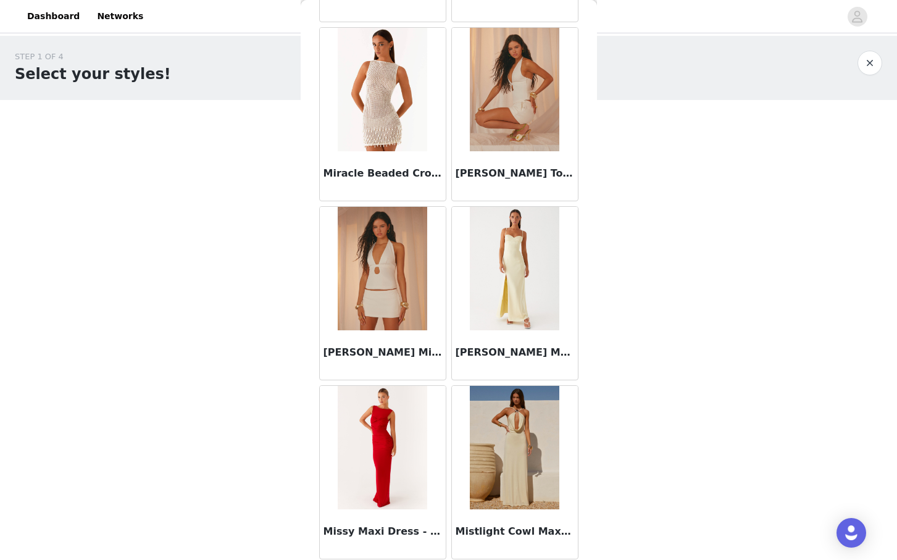
scroll to position [55020, 0]
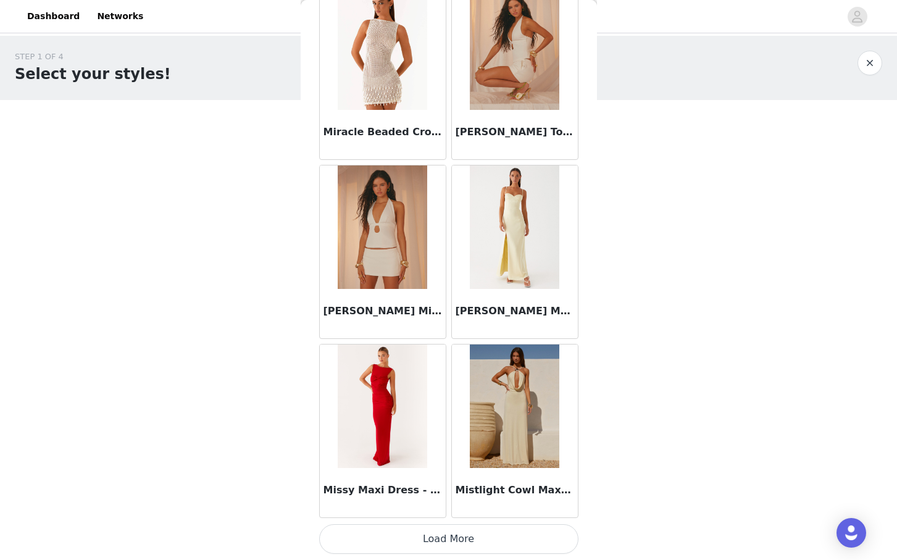
click at [429, 538] on button "Load More" at bounding box center [448, 539] width 259 height 30
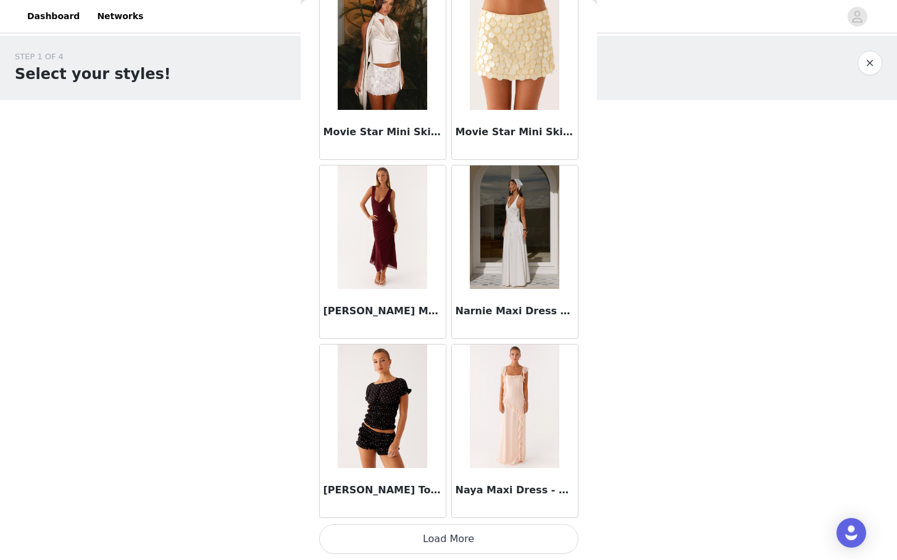
scroll to position [56809, 0]
click at [451, 544] on button "Load More" at bounding box center [448, 540] width 259 height 30
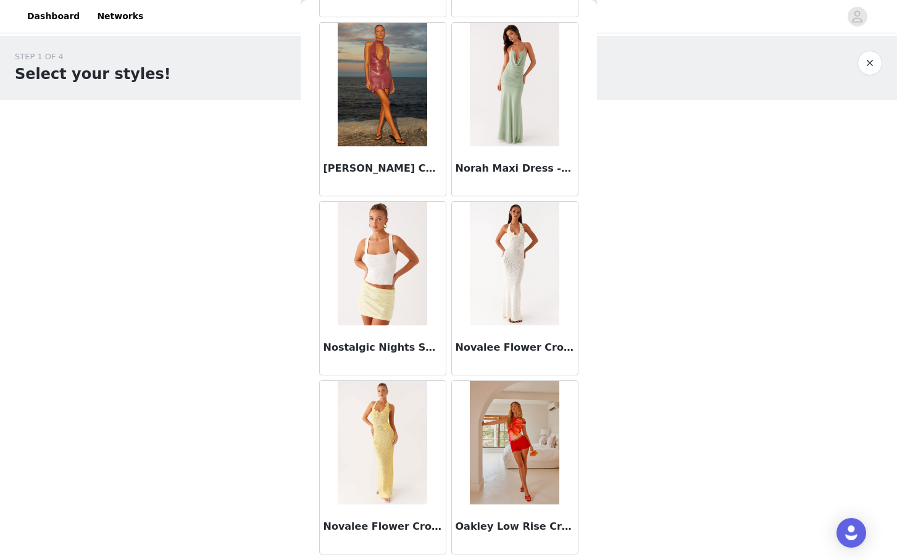
scroll to position [58600, 0]
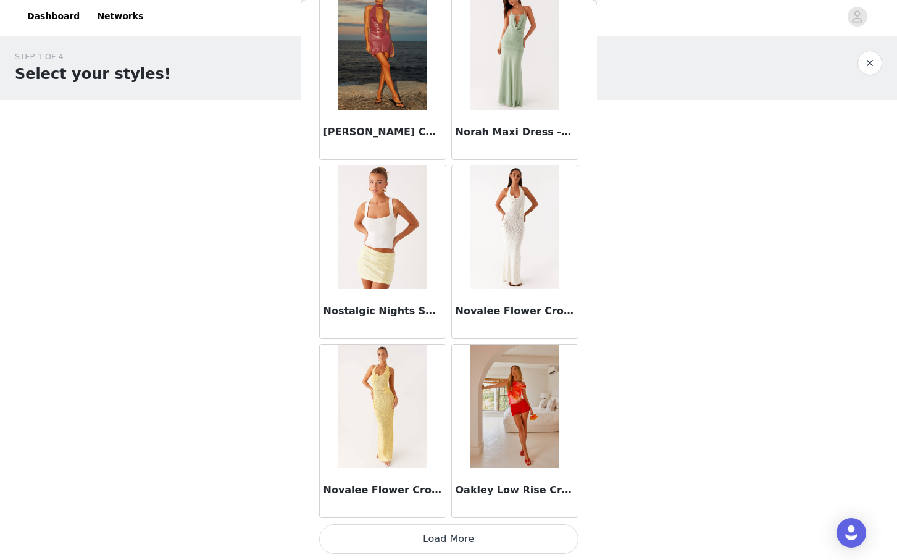
click at [455, 539] on button "Load More" at bounding box center [448, 539] width 259 height 30
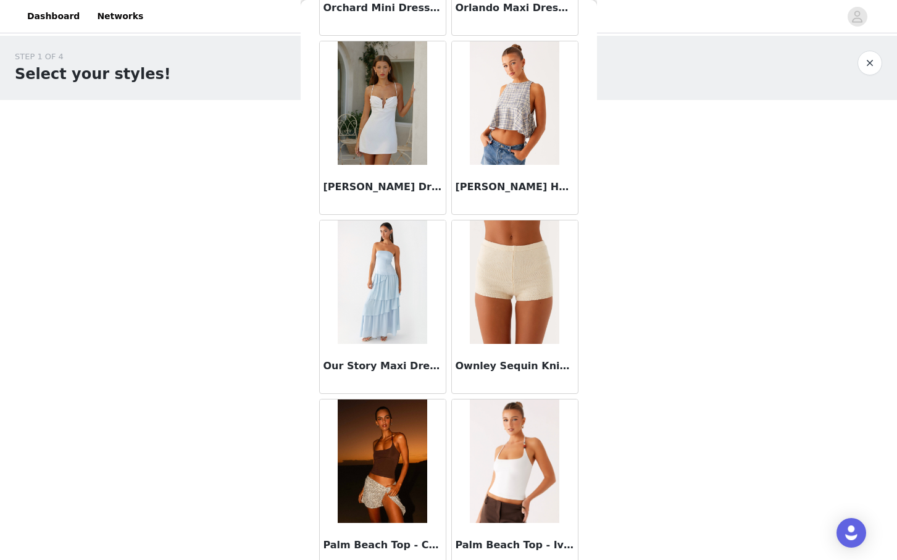
scroll to position [60389, 0]
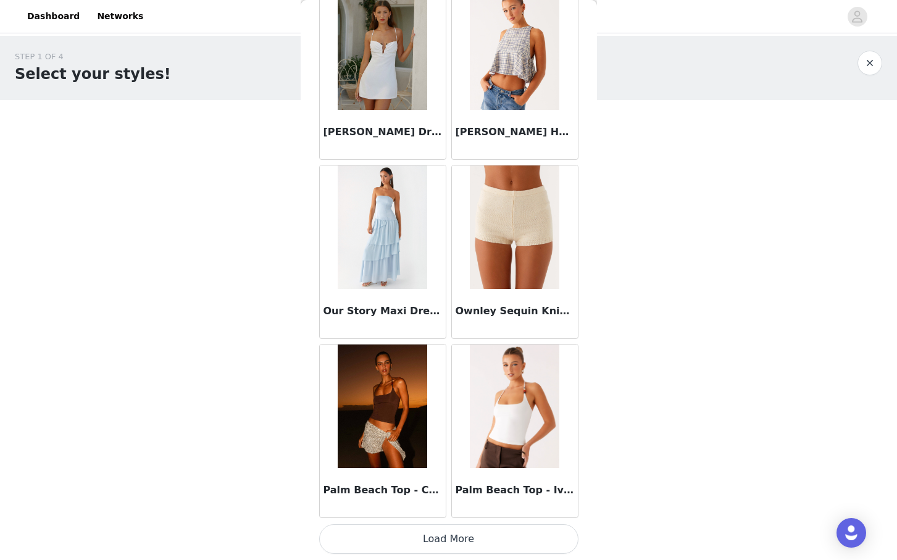
click at [434, 533] on button "Load More" at bounding box center [448, 539] width 259 height 30
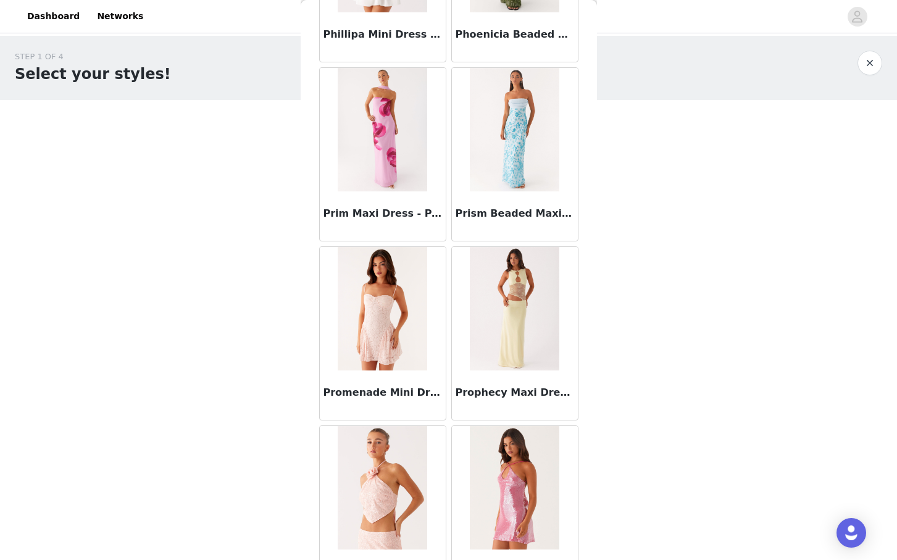
scroll to position [62179, 0]
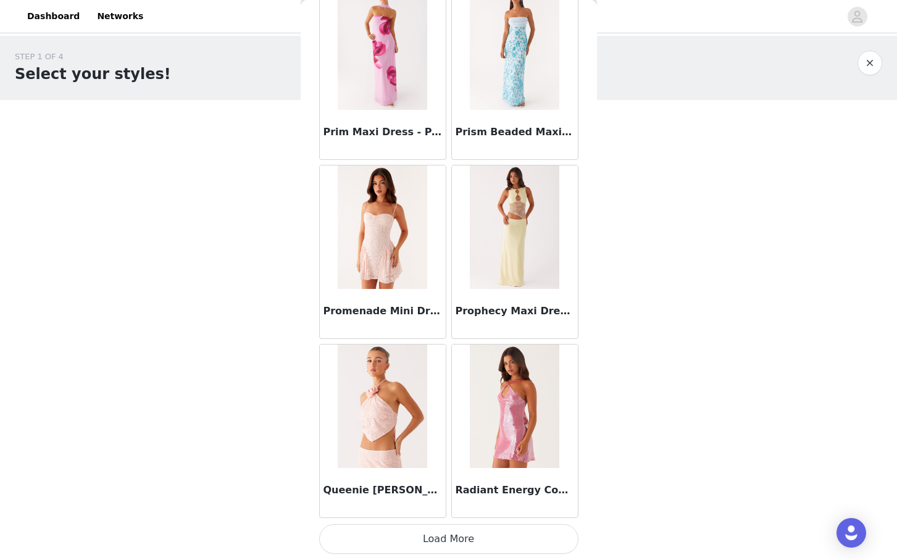
click at [433, 538] on button "Load More" at bounding box center [448, 539] width 259 height 30
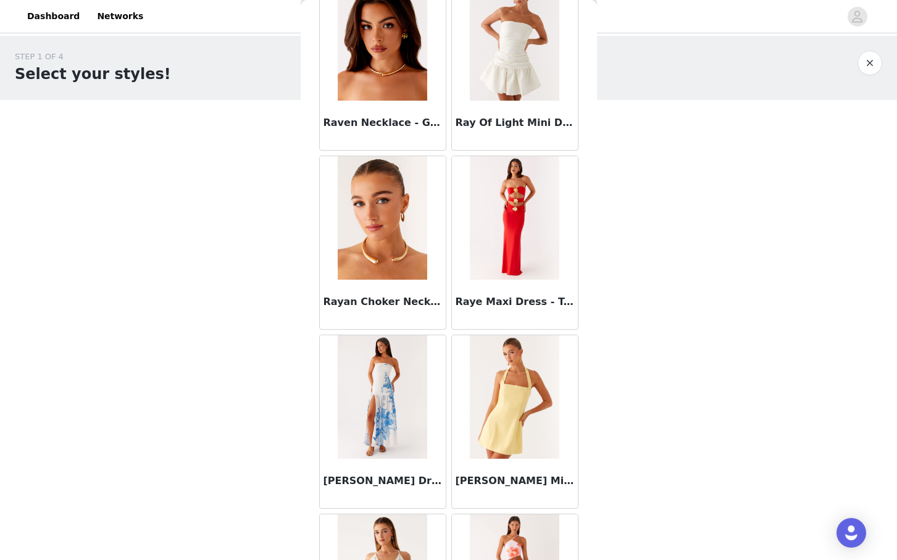
scroll to position [63969, 0]
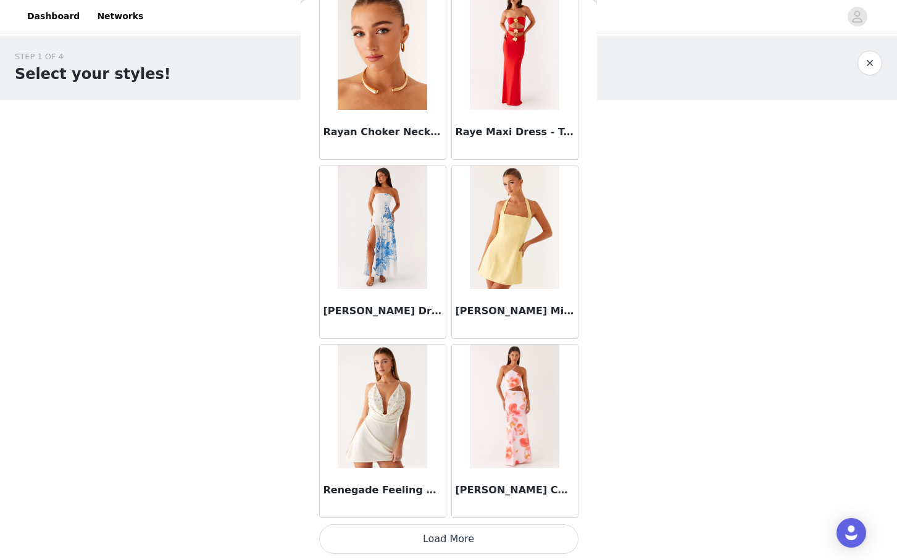
click at [431, 541] on button "Load More" at bounding box center [448, 539] width 259 height 30
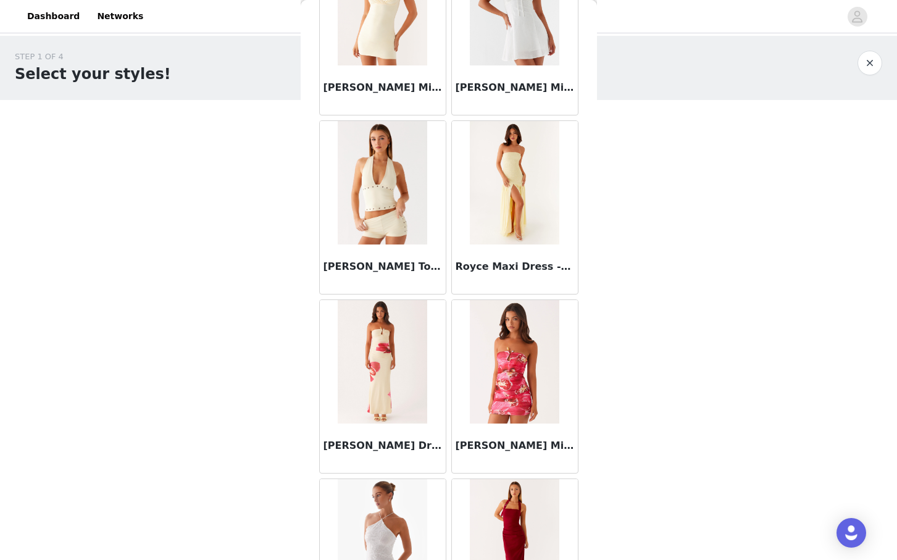
scroll to position [65759, 0]
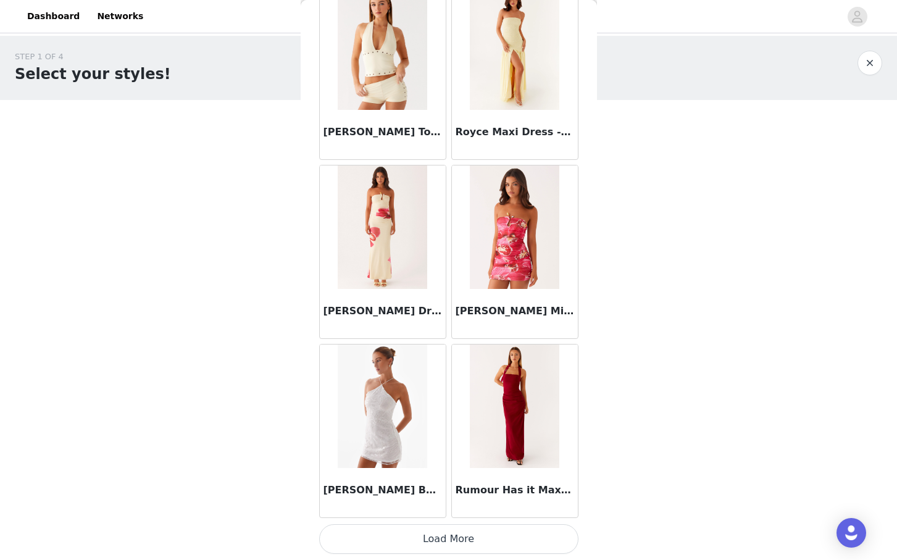
click at [480, 542] on button "Load More" at bounding box center [448, 539] width 259 height 30
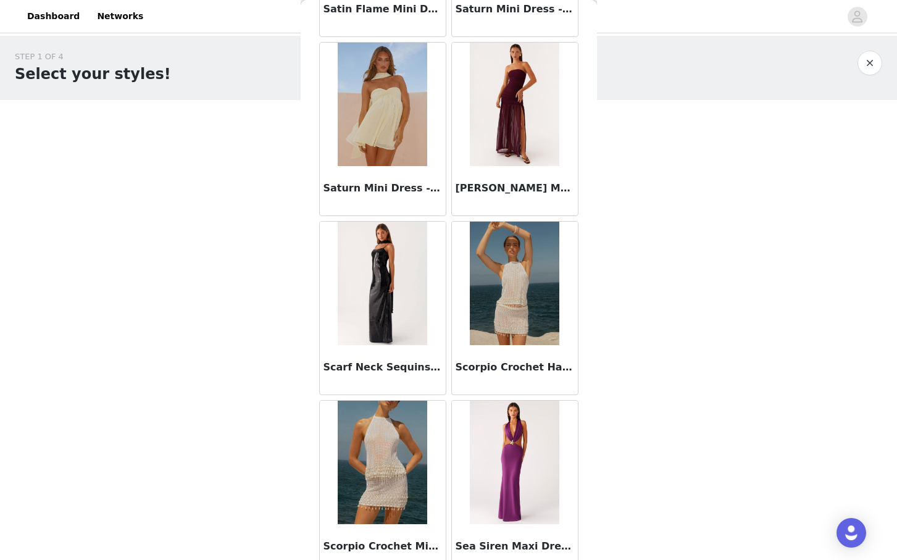
scroll to position [67548, 0]
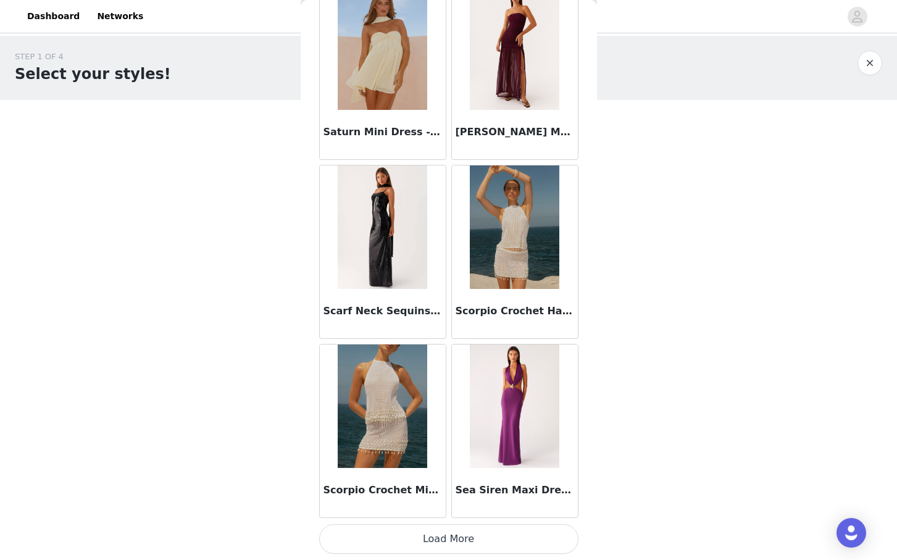
click at [457, 546] on button "Load More" at bounding box center [448, 539] width 259 height 30
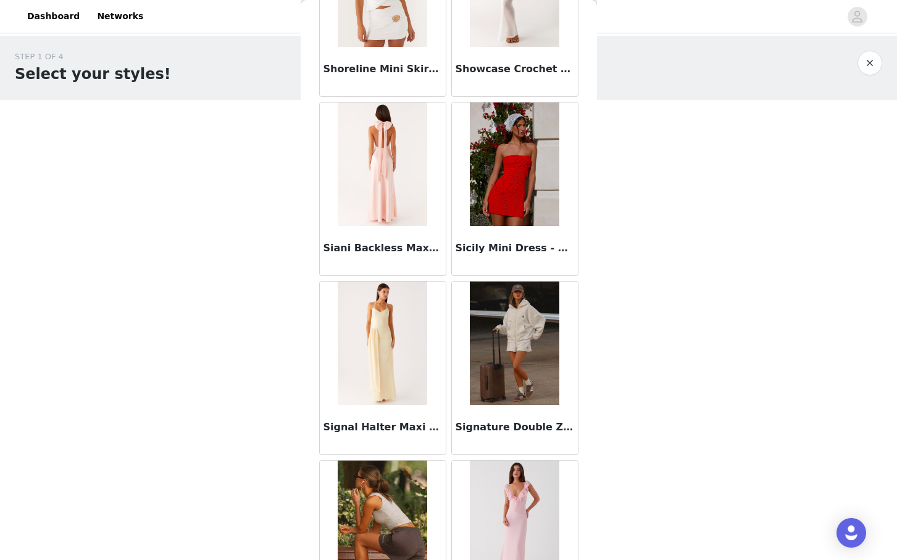
scroll to position [69338, 0]
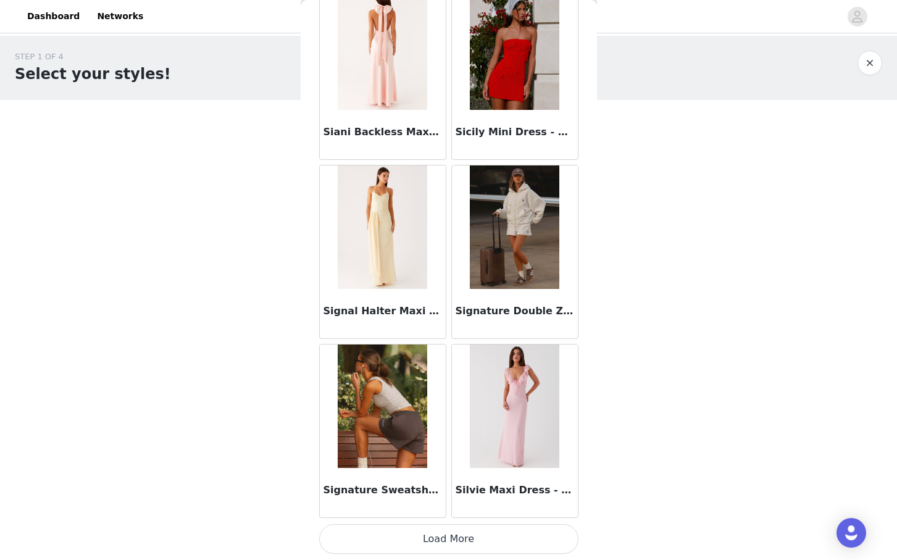
click at [460, 541] on button "Load More" at bounding box center [448, 539] width 259 height 30
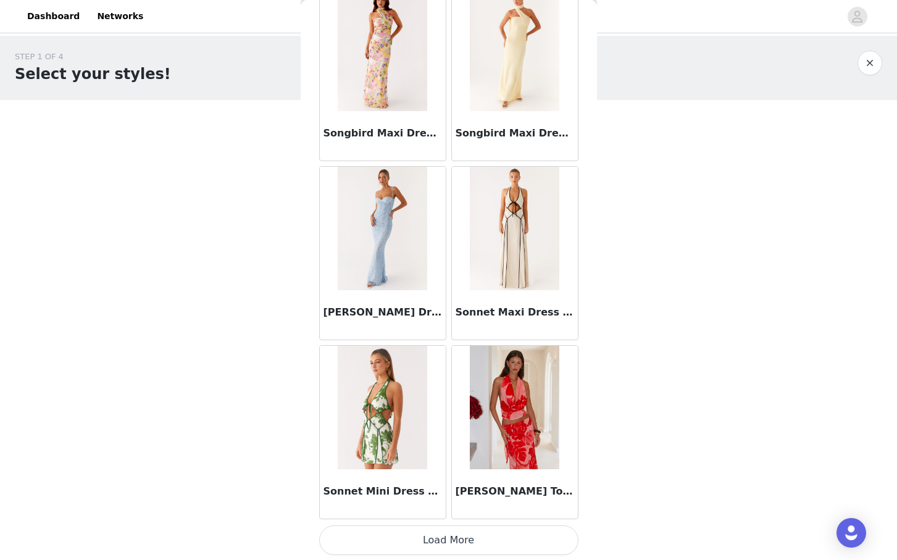
scroll to position [71128, 0]
click at [419, 535] on button "Load More" at bounding box center [448, 539] width 259 height 30
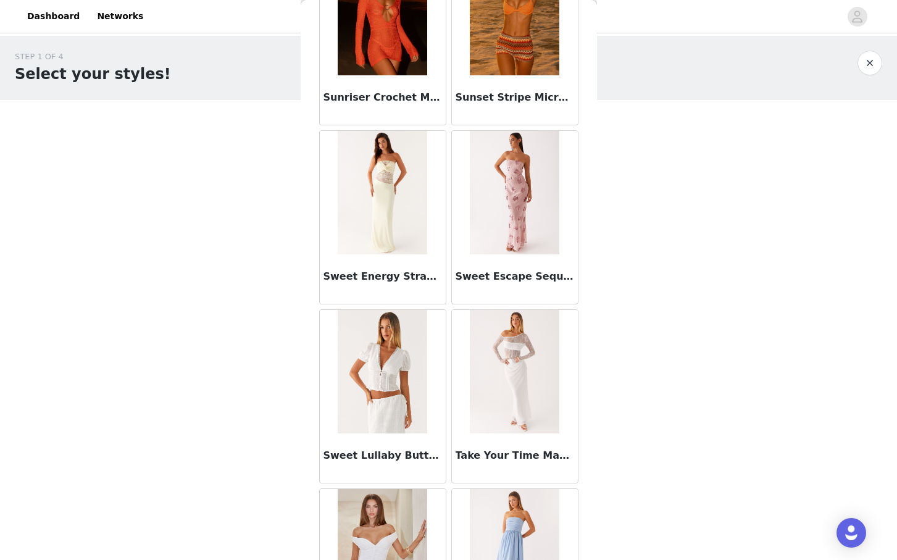
scroll to position [72917, 0]
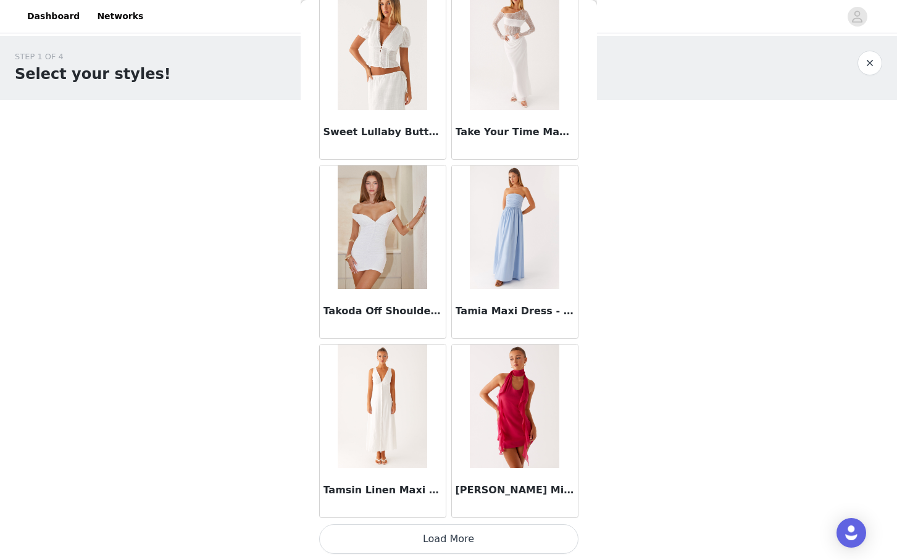
click at [426, 536] on button "Load More" at bounding box center [448, 539] width 259 height 30
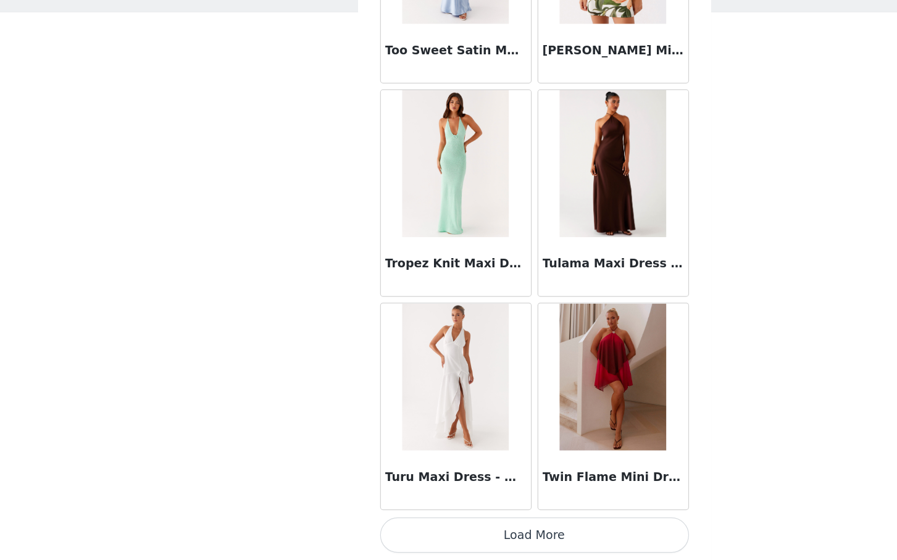
scroll to position [74707, 0]
click at [455, 541] on button "Load More" at bounding box center [448, 540] width 259 height 30
